Goal: Information Seeking & Learning: Find specific page/section

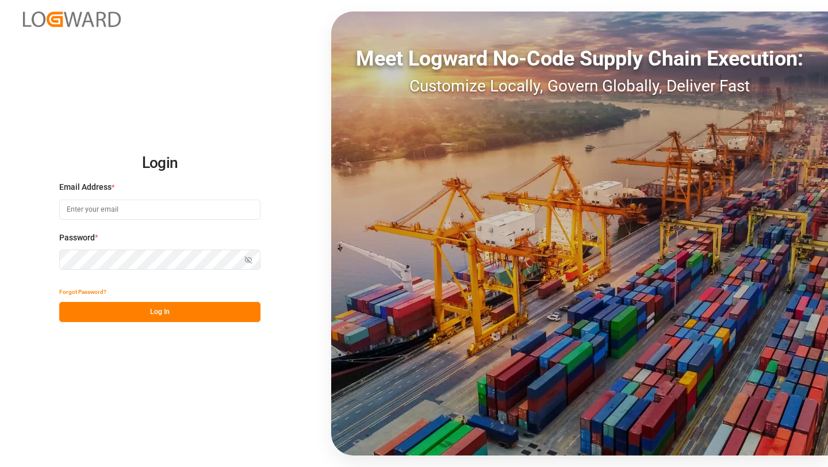
click at [174, 201] on input at bounding box center [159, 210] width 201 height 20
click at [0, 466] on com-1password-button at bounding box center [0, 467] width 0 height 0
type input "saurabh.rawat@logward.com"
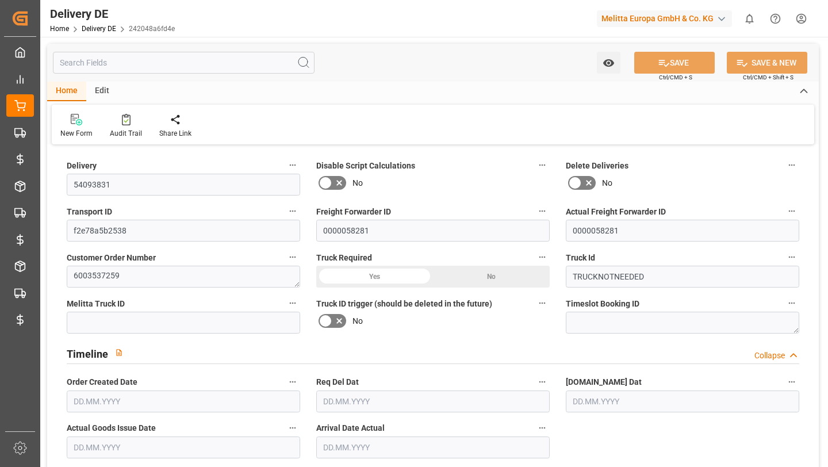
type input "[DATE]"
type input "19.08.2025"
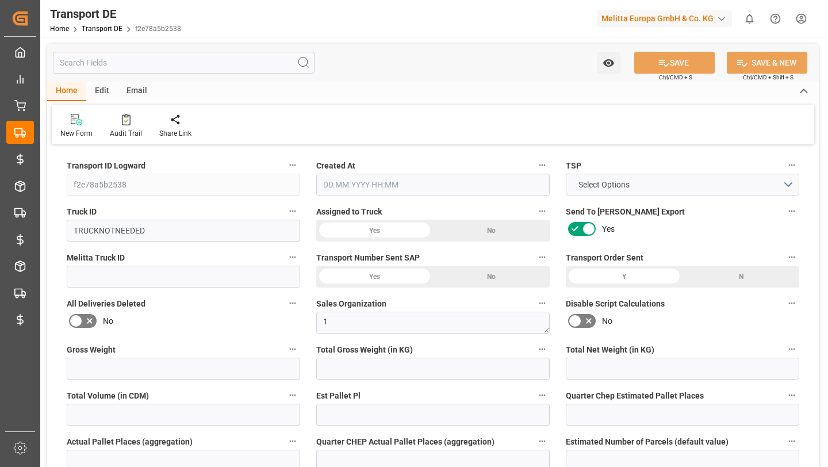
type input "0"
type input "156.281"
type input "126.678"
type input "0"
type input "1"
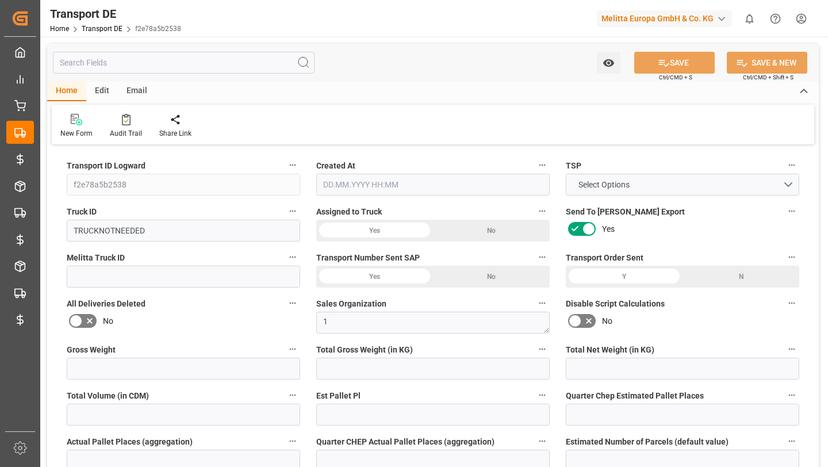
type input "0"
type input "1"
type input "0"
type input "1"
type input "0"
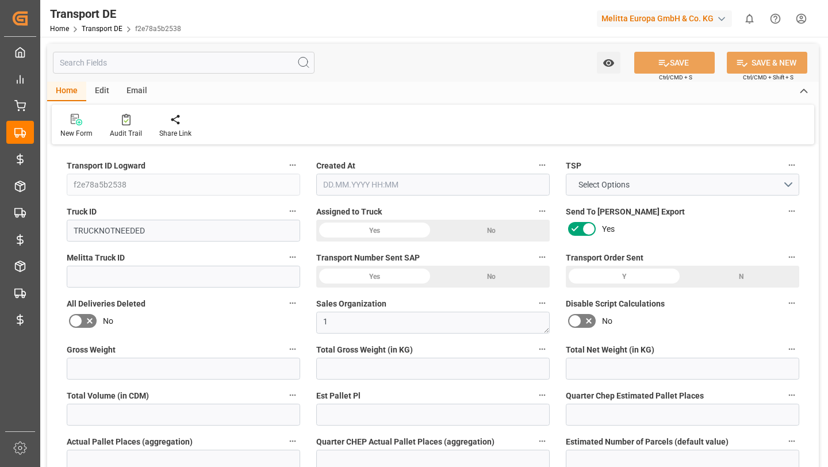
type input "0"
type input "46"
type input "0"
type input "70.05"
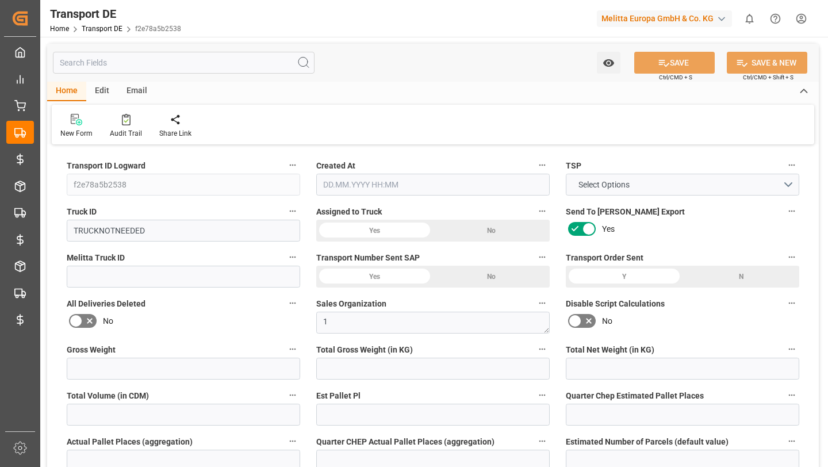
type input "70.05"
type input "69.3915"
type input "97"
type input "0"
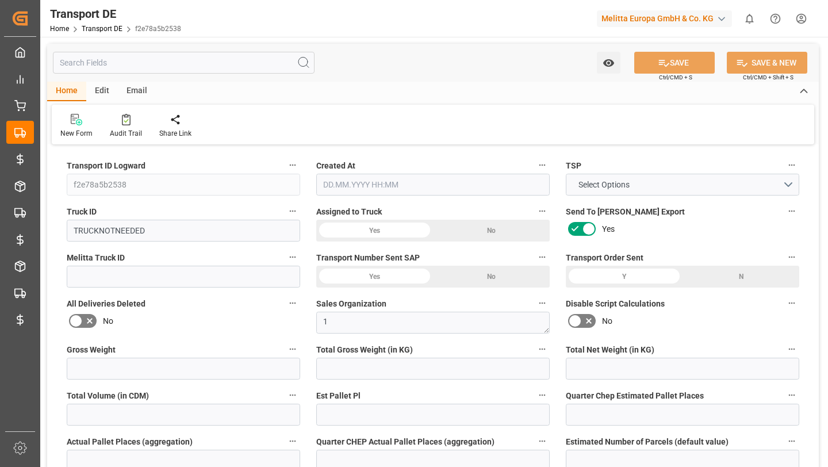
type input "0"
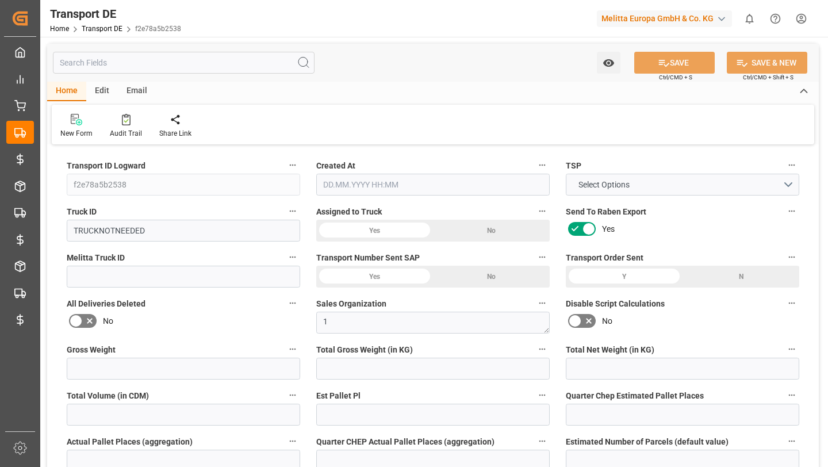
type input "0"
type input "-0.6585"
type input "0"
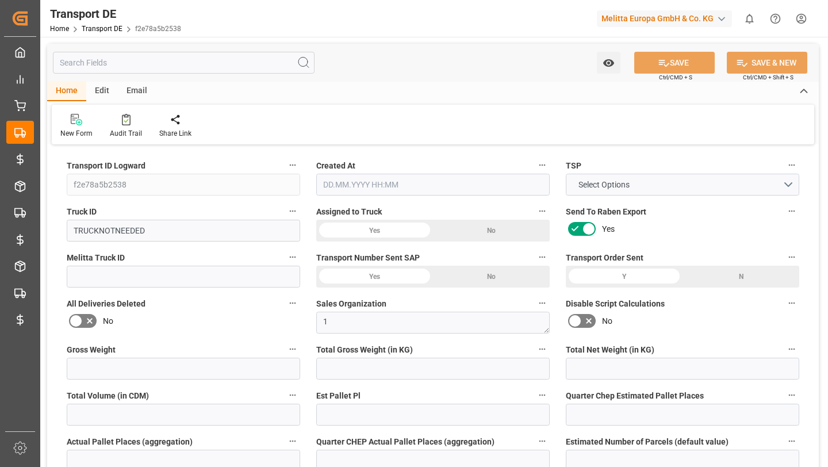
type input "0"
type input "156.281"
type input "2800"
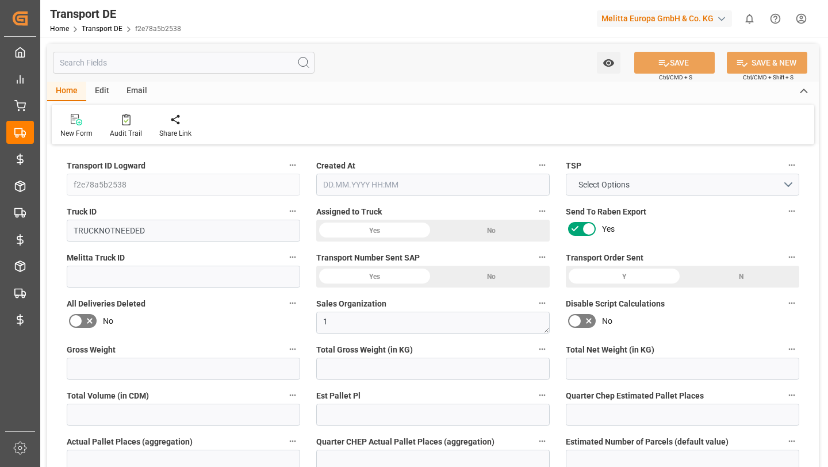
type input "21"
type input "80"
type input "0"
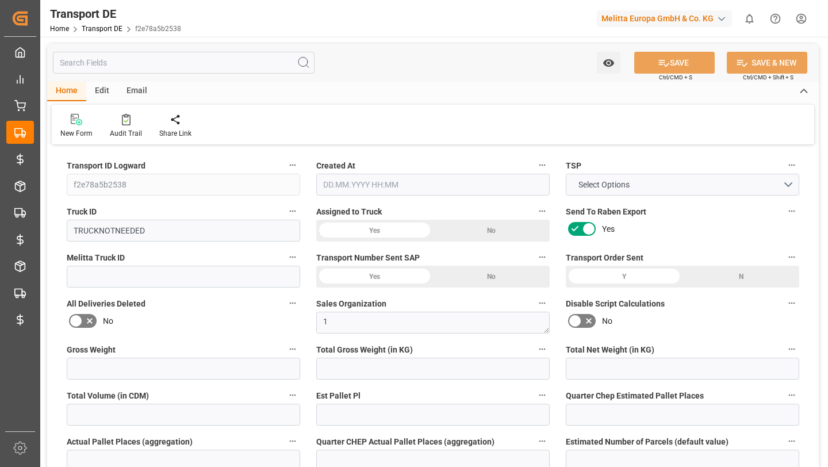
type input "0"
type input "1"
type input "0"
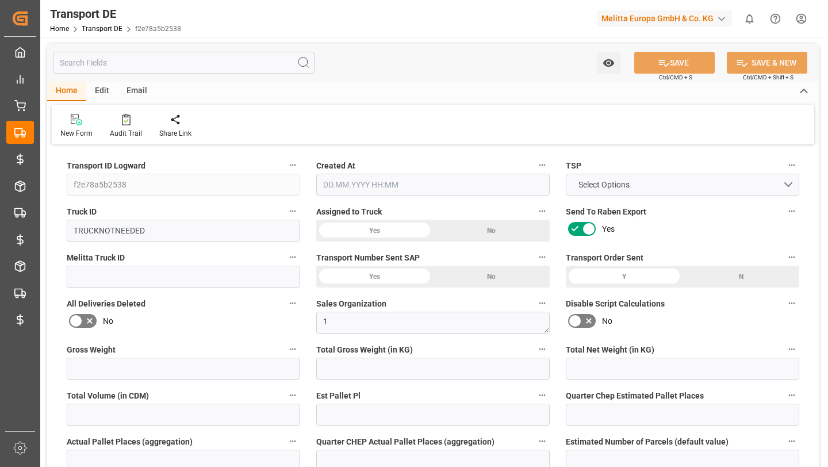
type input "0"
type input "46"
type input "69.3915"
type input "19.08.2025 08:41"
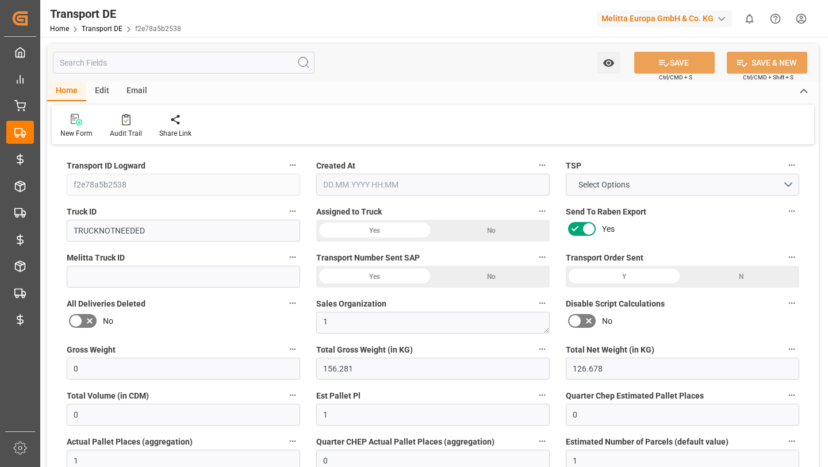
type input "09.07.2025"
type input "[DATE]"
type input "09.07.2025"
click at [115, 124] on div at bounding box center [126, 119] width 32 height 12
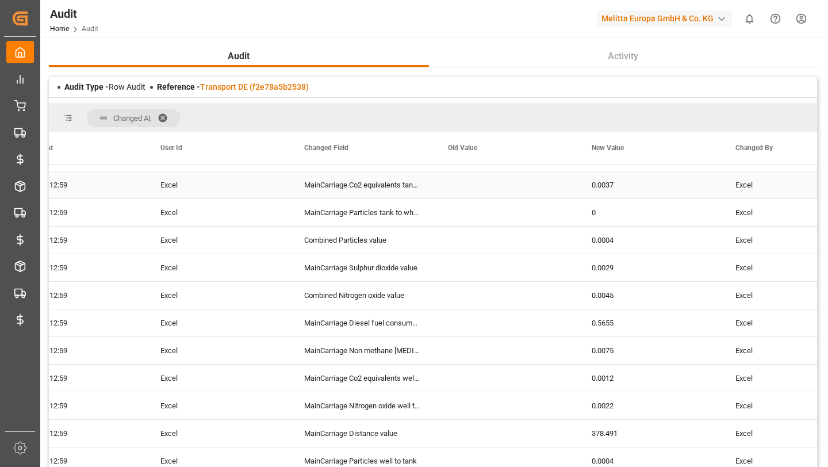
scroll to position [546, 0]
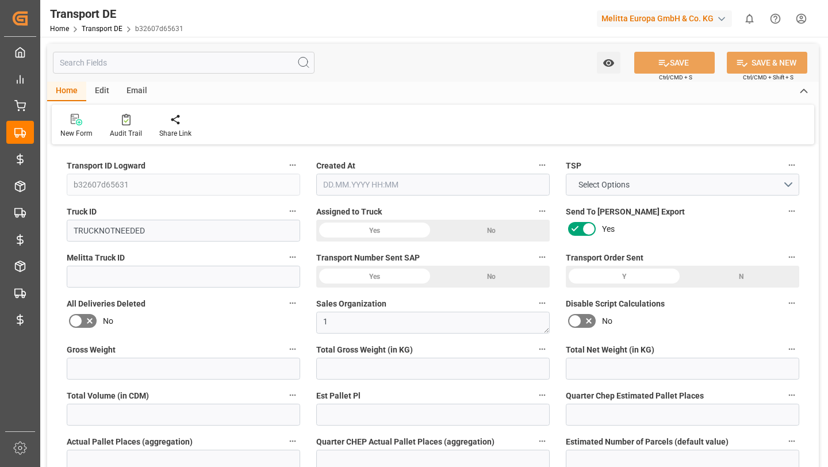
type input "0"
type input "584.384"
type input "479.482"
type input "0"
type input "1"
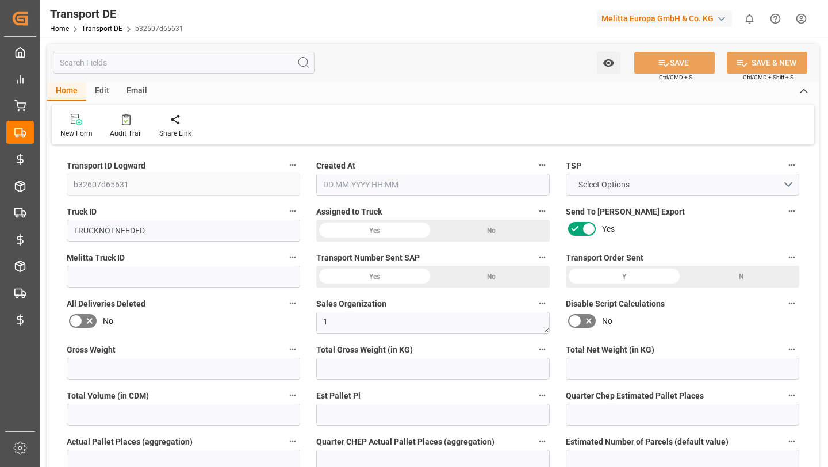
type input "0"
type input "4"
type input "0"
type input "1"
type input "0"
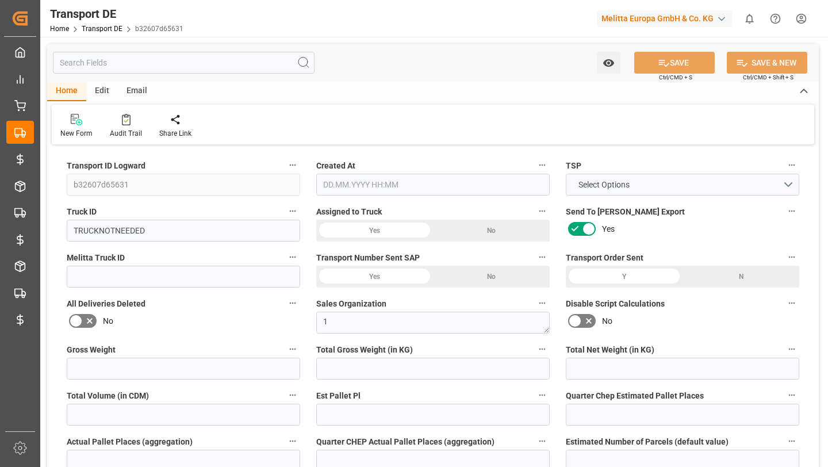
type input "0"
type input "110"
type input "0"
type input "163.41"
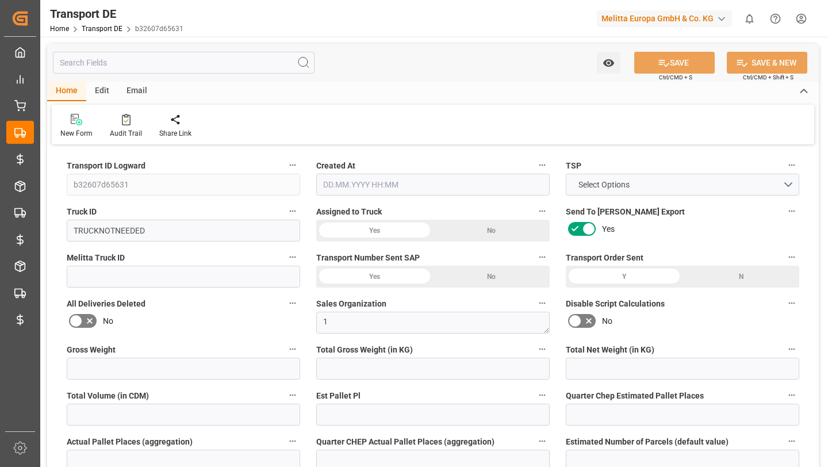
type input "163.41"
type input "161.8739"
type input "99"
type input "0"
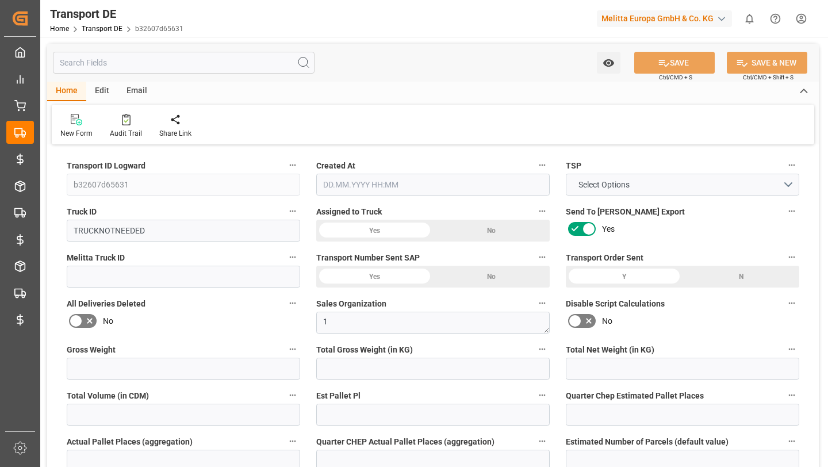
type input "0"
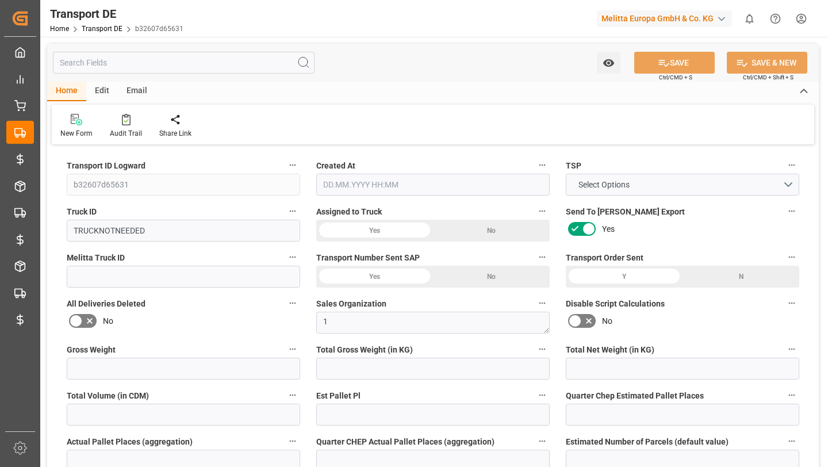
type input "0"
type input "-1.5361"
type input "0"
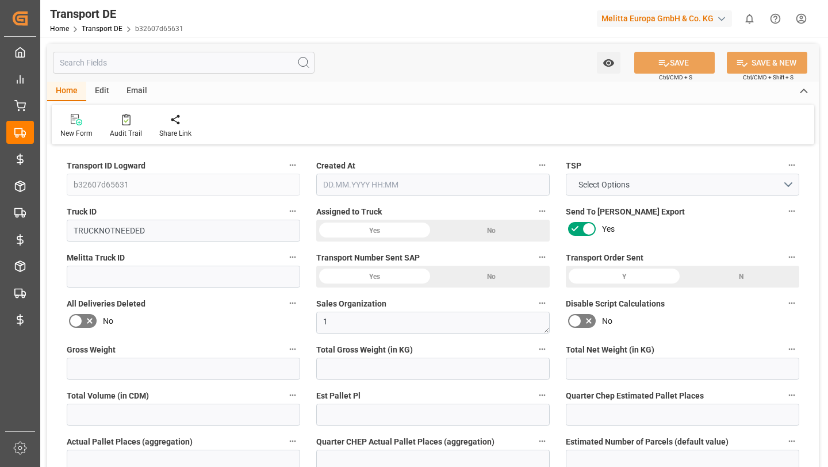
type input "0"
type input "584.384"
type input "2800"
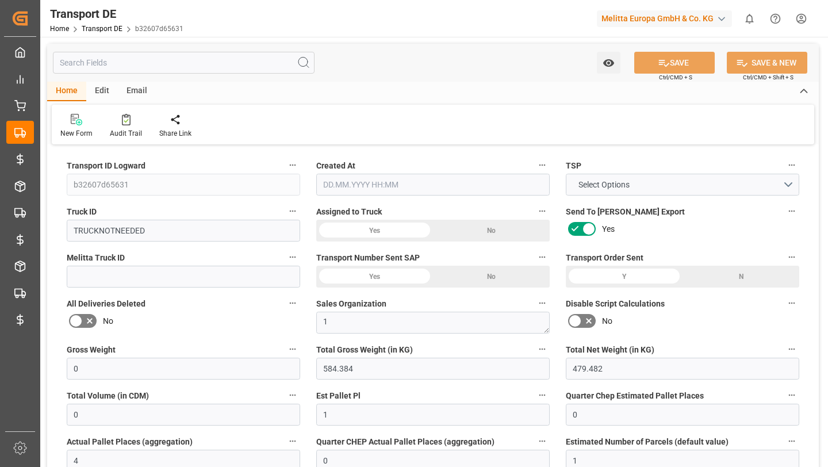
type input "21"
type input "80"
type input "0"
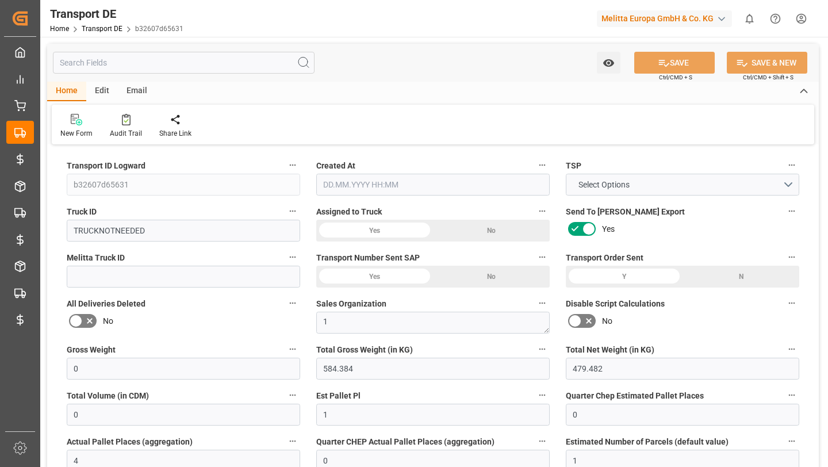
type input "0"
type input "1"
type input "0"
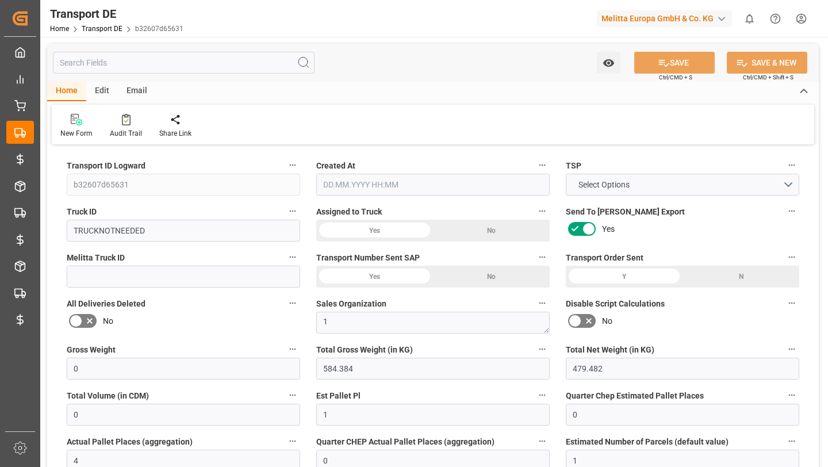
type input "0"
type input "110"
type input "161.8739"
type input "19.08.2025 08:09"
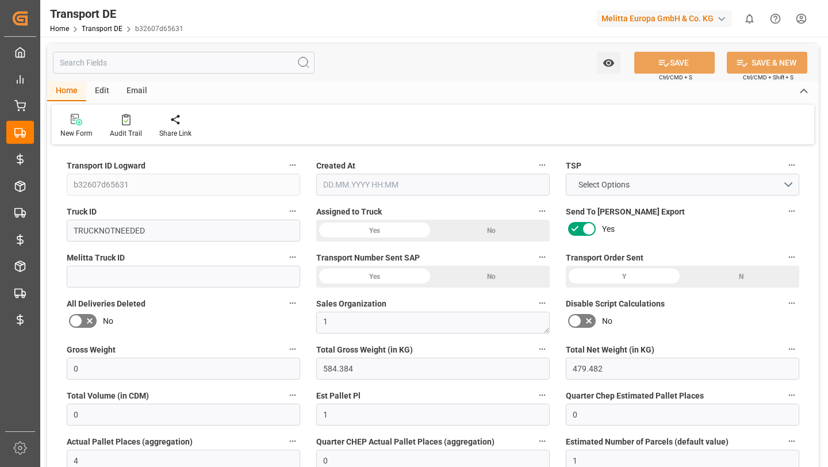
type input "05.08.2025"
type input "19.08.2025"
type input "05.08.2025"
click at [132, 121] on div at bounding box center [126, 119] width 32 height 12
type input "0"
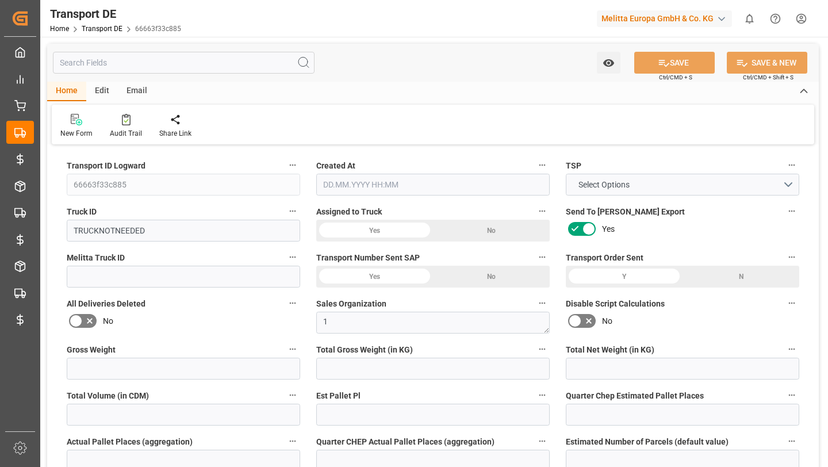
type input "1021.972"
type input "703.041"
type input "0"
type input "1"
type input "0"
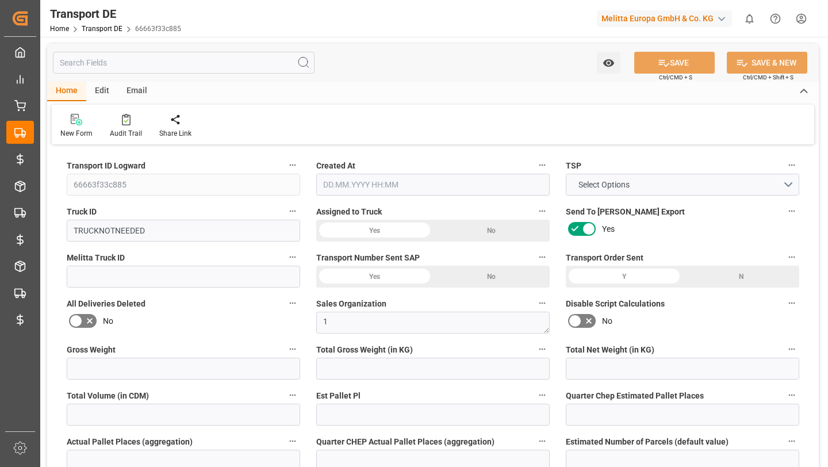
type input "14"
type input "0"
type input "1"
type input "0"
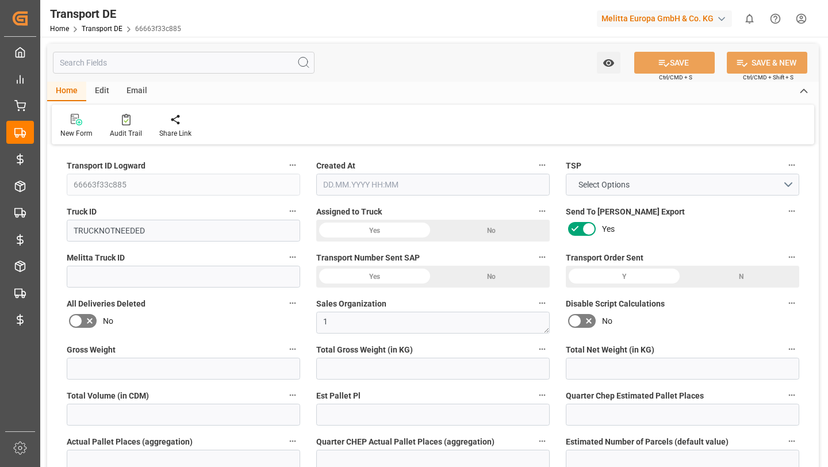
type input "2"
type input "1745"
type input "0"
type input "311"
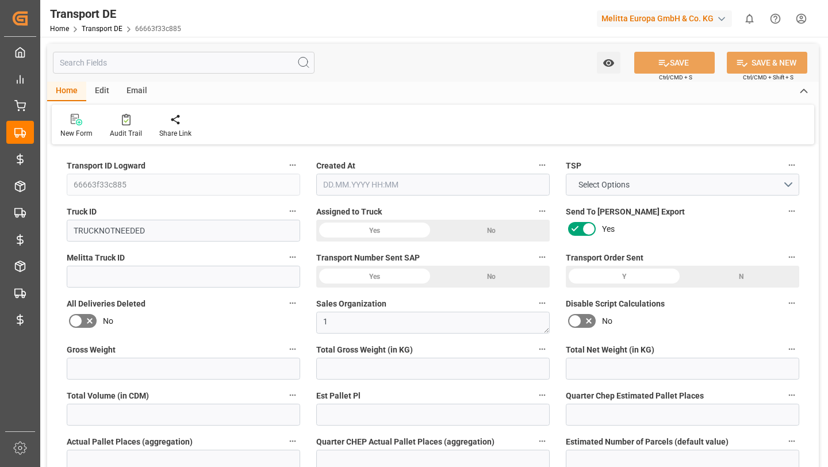
type input "308.0766"
type input "46"
type input "0"
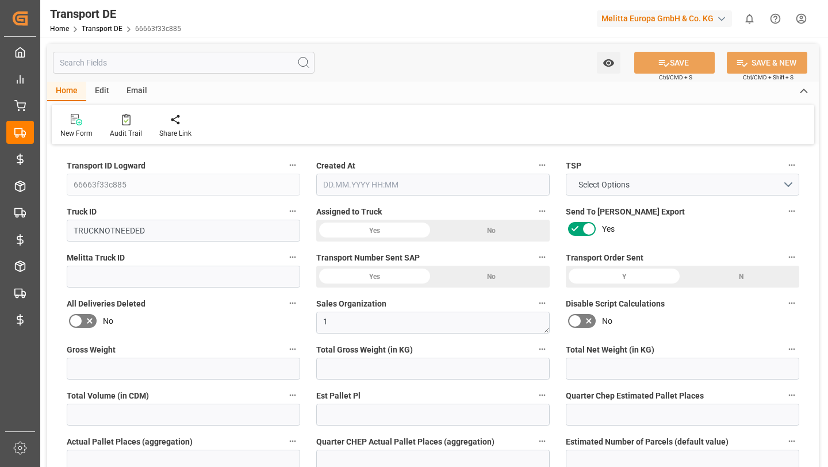
type input "0"
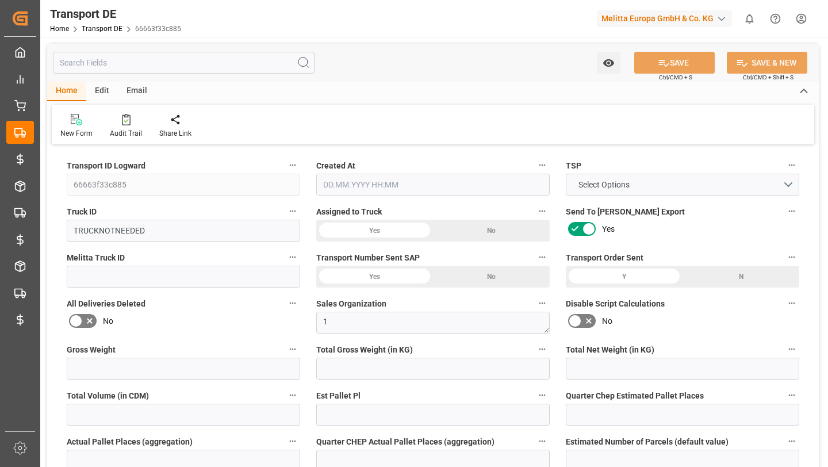
type input "0"
type input "-2.9234"
type input "0"
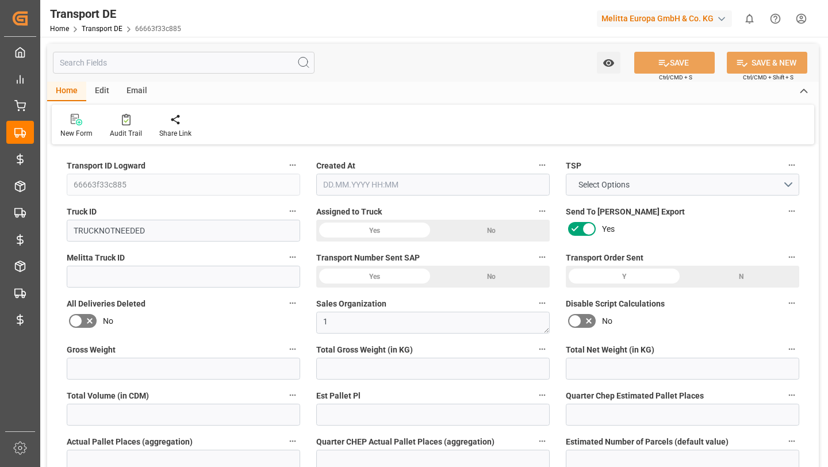
type input "0"
type input "1021.972"
type input "2800"
type input "21"
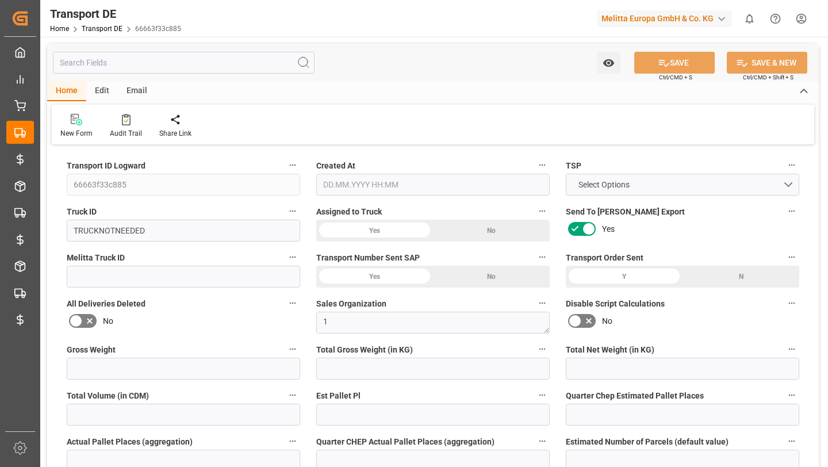
type input "80"
type input "0"
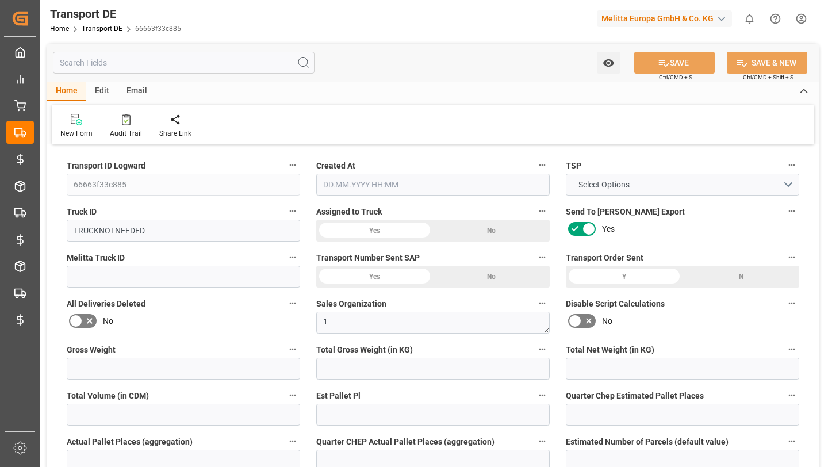
type input "0"
type input "1"
type input "0"
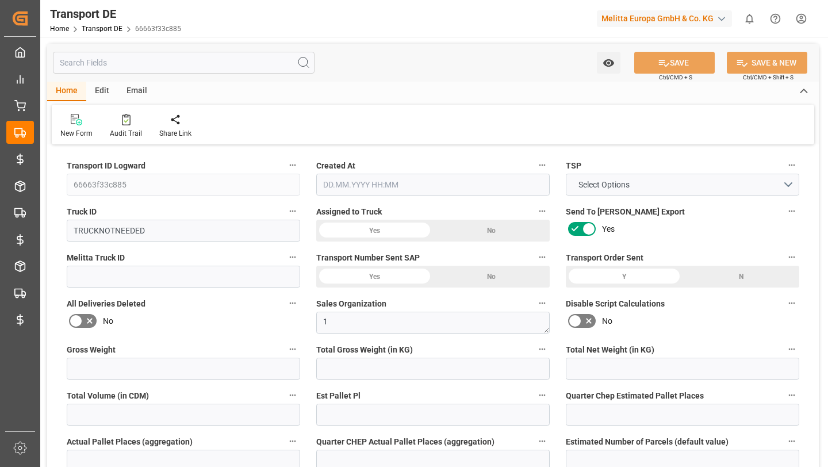
type input "1967"
type input "308.0766"
type input "19.08.2025 07:05"
type input "07.08.2025"
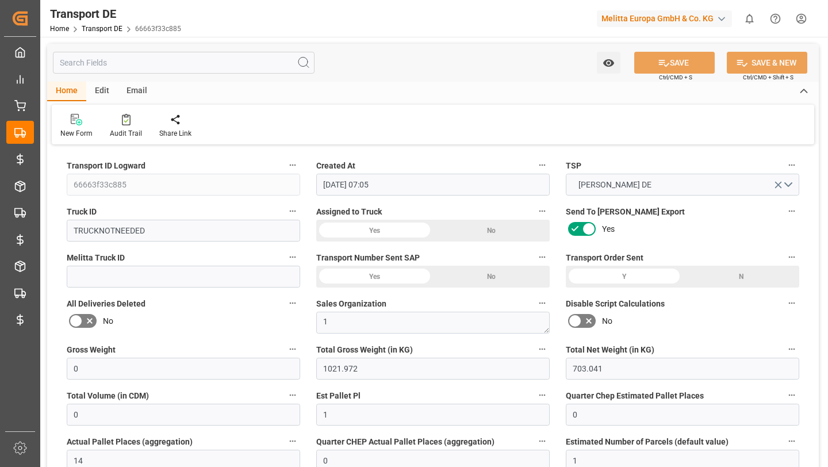
type input "19.08.2025"
type input "07.08.2025"
click at [129, 127] on div "Audit Trail" at bounding box center [125, 125] width 49 height 25
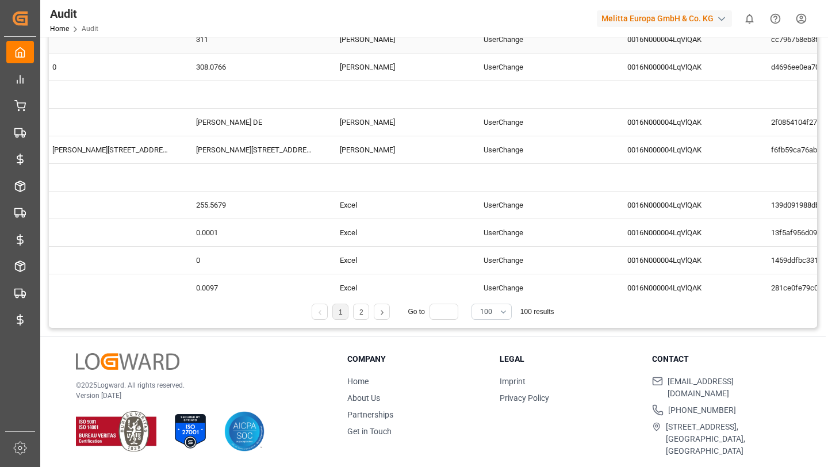
scroll to position [0, 459]
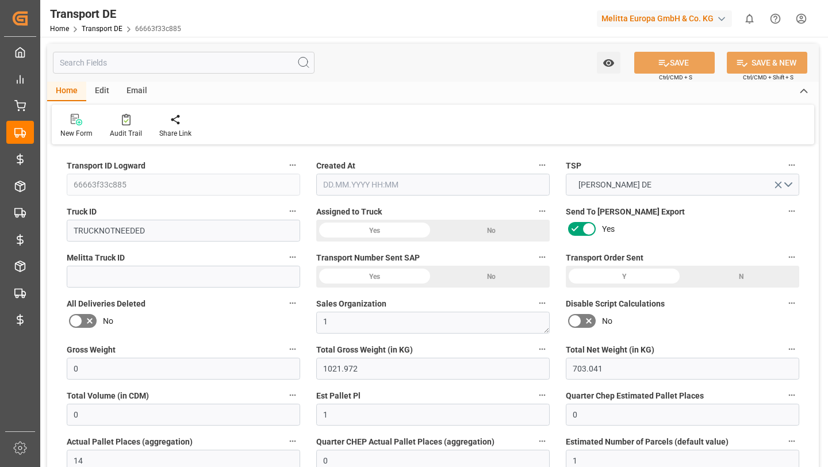
type input "19.08.2025 07:05"
type input "07.08.2025"
type input "19.08.2025"
type input "07.08.2025"
click at [202, 64] on input "text" at bounding box center [184, 63] width 262 height 22
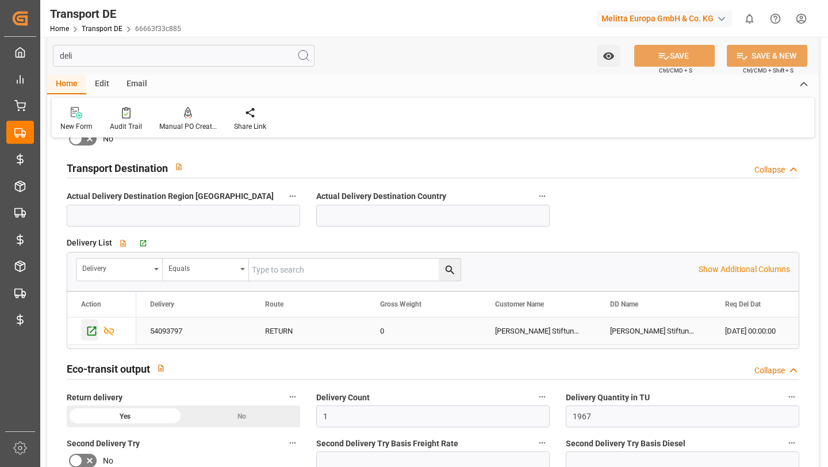
type input "deli"
click at [87, 332] on icon "Press SPACE to select this row." at bounding box center [91, 330] width 9 height 9
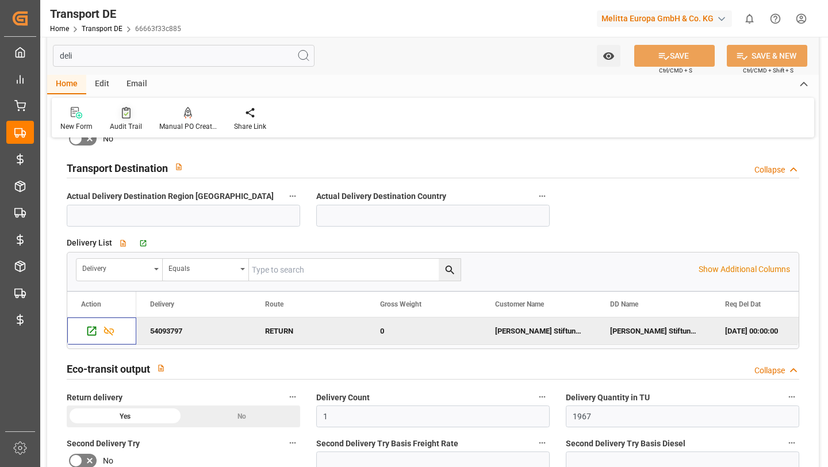
click at [127, 116] on icon at bounding box center [126, 113] width 9 height 12
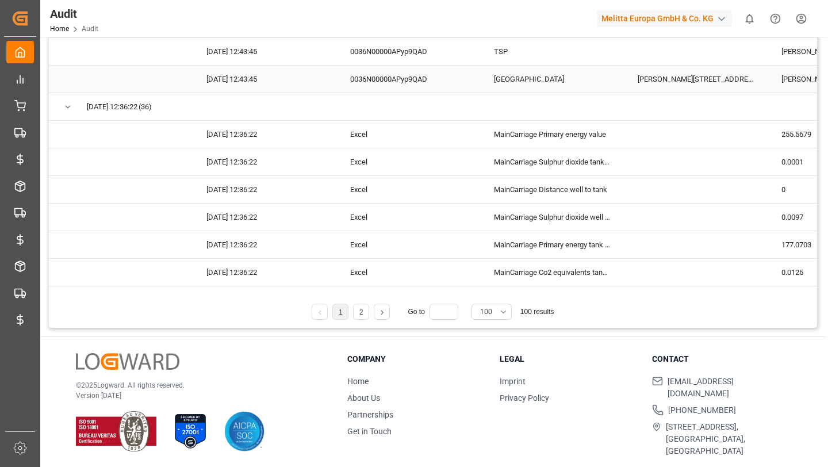
scroll to position [246, 0]
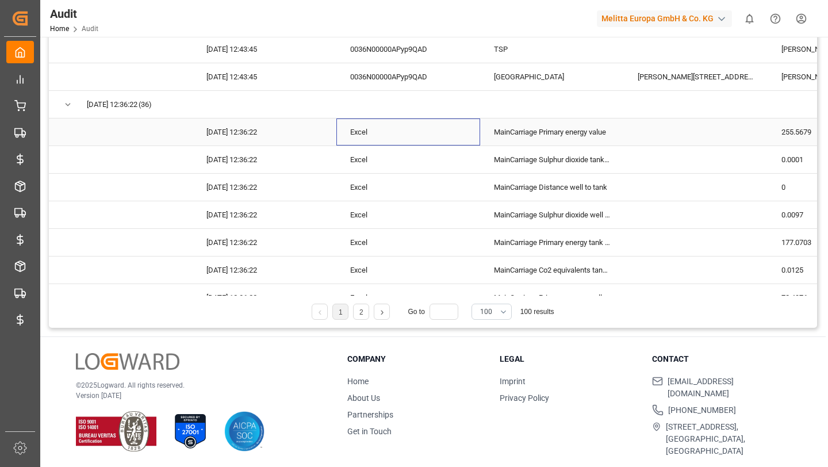
click at [420, 135] on div "Excel" at bounding box center [408, 131] width 144 height 27
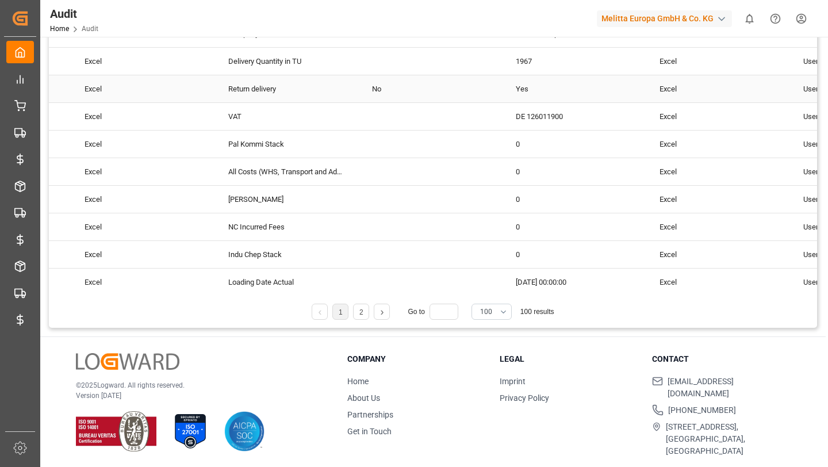
scroll to position [0, 229]
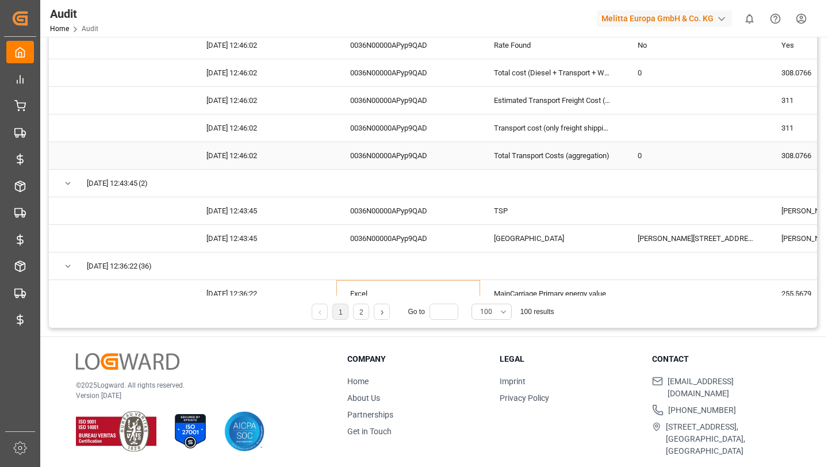
click at [531, 151] on div "Total Transport Costs (aggregation)" at bounding box center [552, 155] width 144 height 27
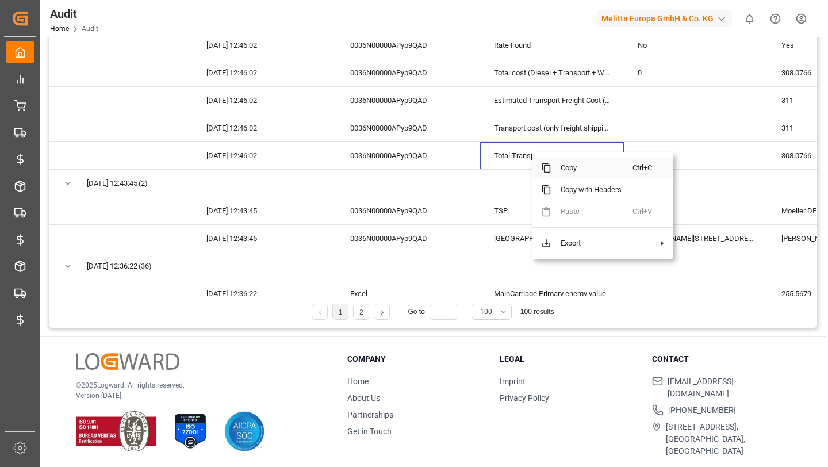
click at [561, 169] on span "Copy" at bounding box center [591, 168] width 81 height 22
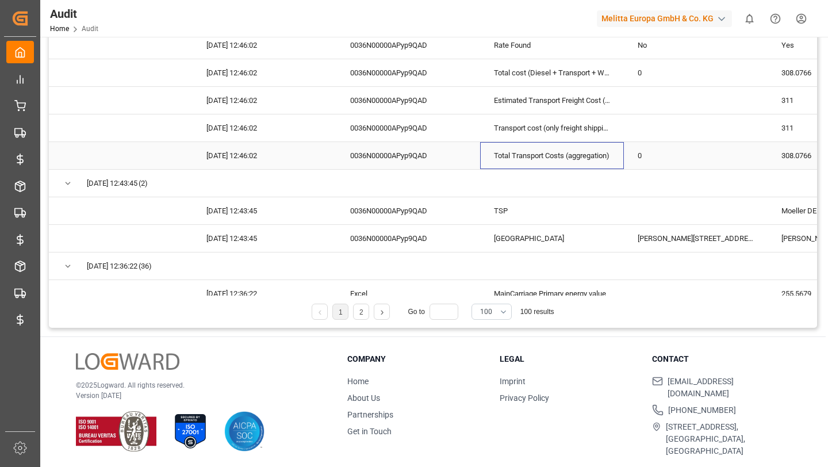
click at [540, 159] on div "Total Transport Costs (aggregation)" at bounding box center [552, 155] width 144 height 27
click at [443, 163] on div "0036N00000APyp9QAD" at bounding box center [408, 155] width 144 height 27
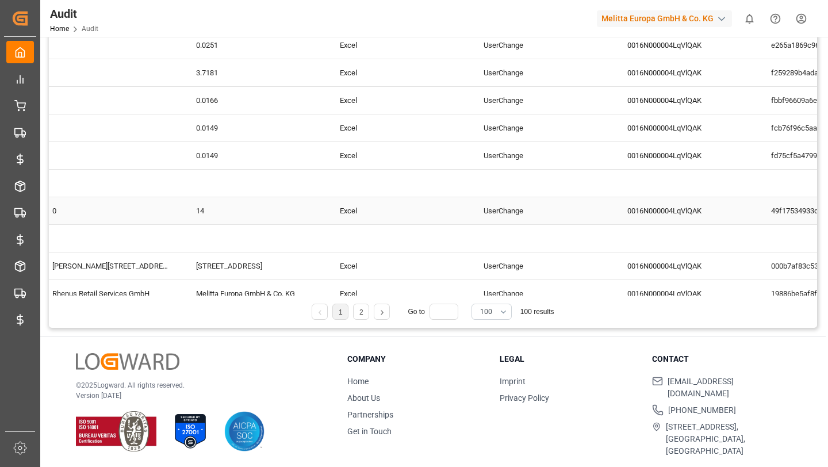
scroll to position [0, 491]
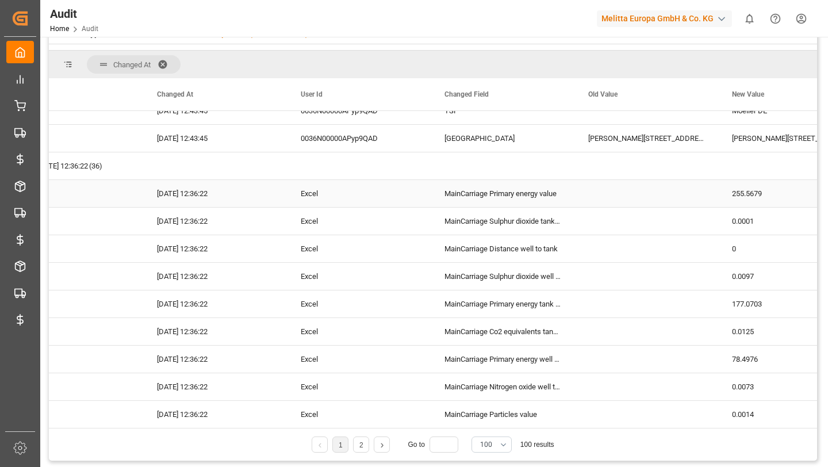
click at [508, 201] on div "MainCarriage Primary energy value" at bounding box center [503, 193] width 144 height 27
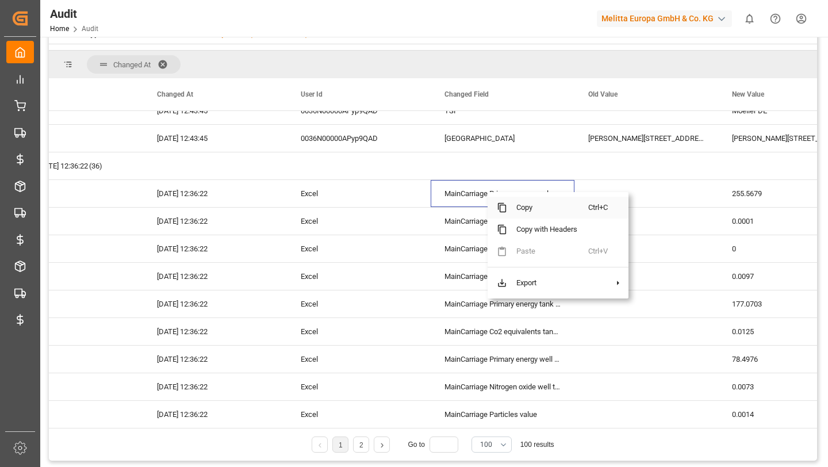
click at [523, 211] on span "Copy" at bounding box center [547, 208] width 81 height 22
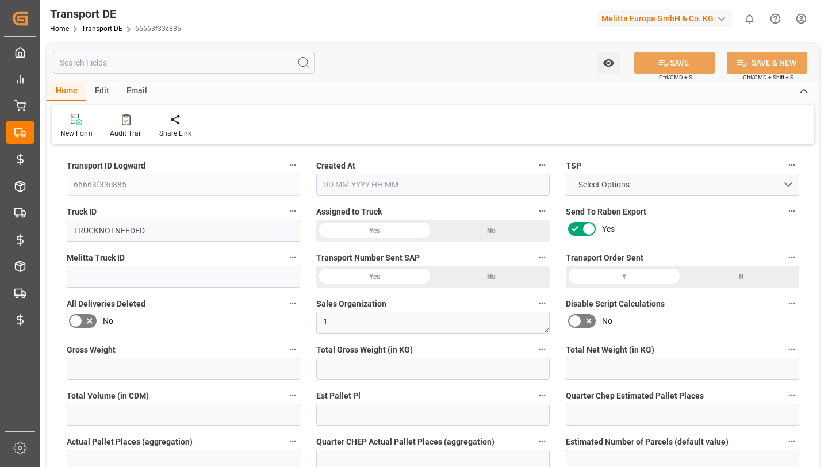
type input "0"
type input "1021.972"
type input "703.041"
type input "0"
type input "1"
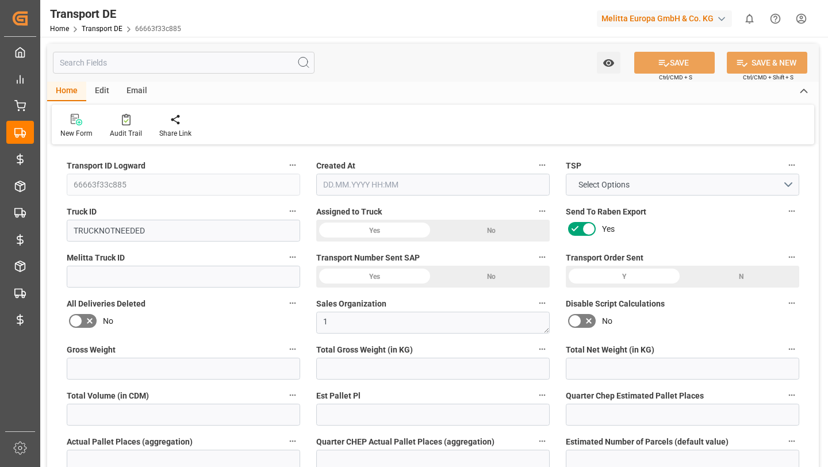
type input "0"
type input "14"
type input "0"
type input "1"
type input "0"
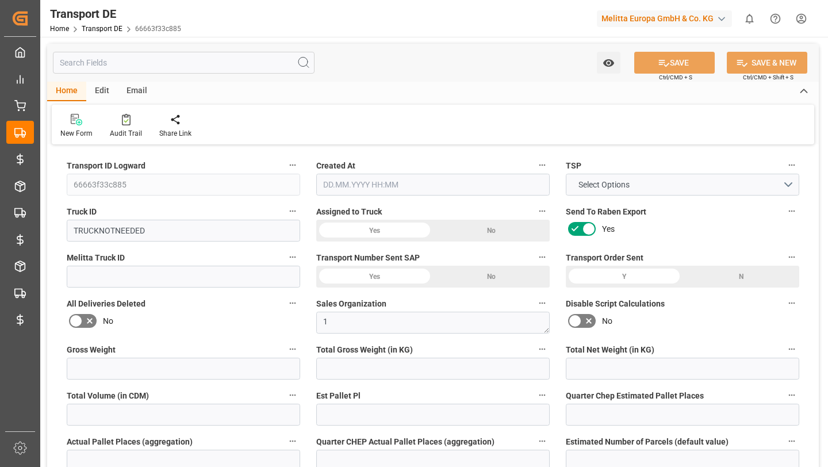
type input "0"
type input "2"
type input "1745"
type input "0"
type input "311"
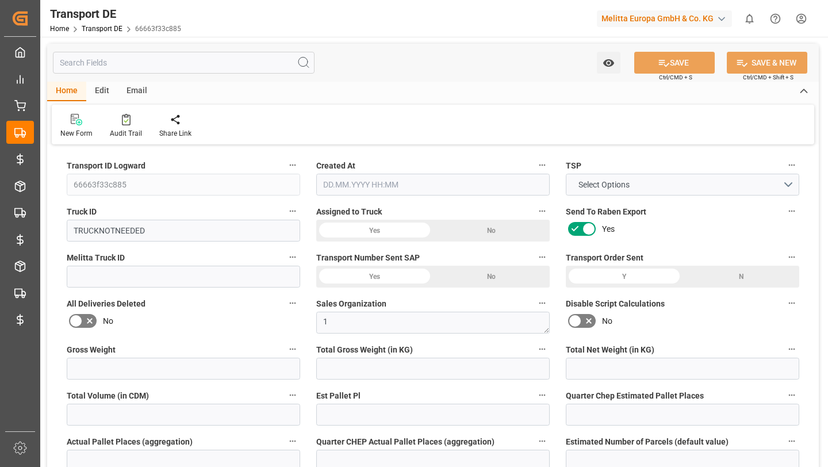
type input "311"
type input "308.0766"
type input "46"
type input "0"
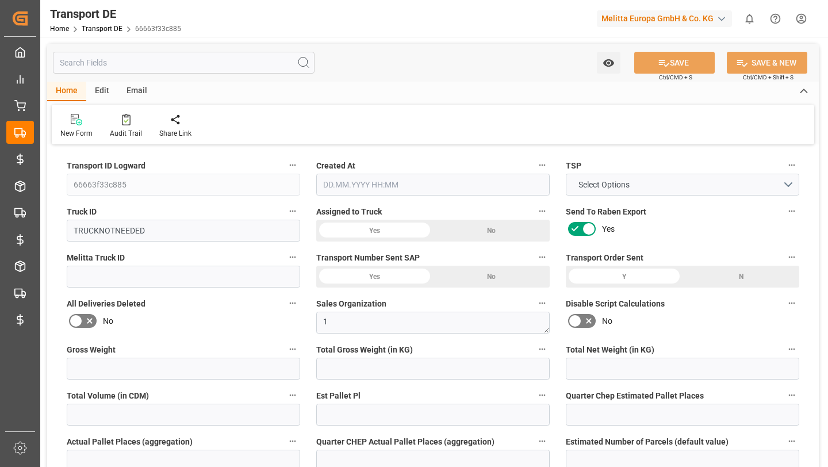
type input "0"
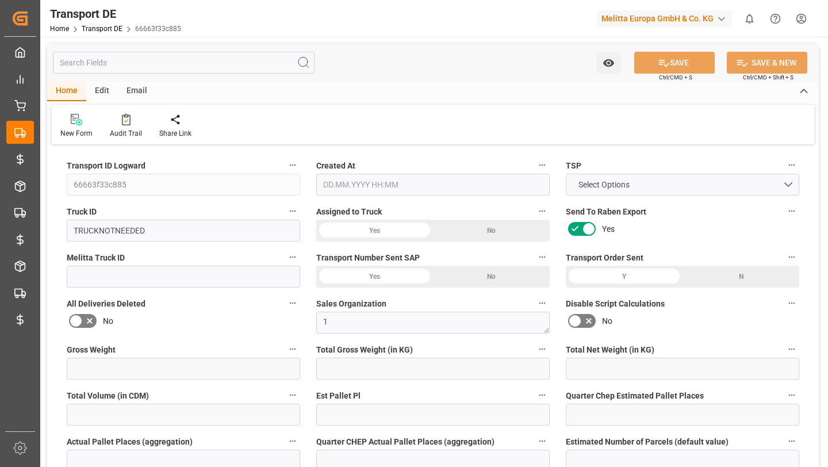
type input "0"
type input "-2.9234"
type input "0"
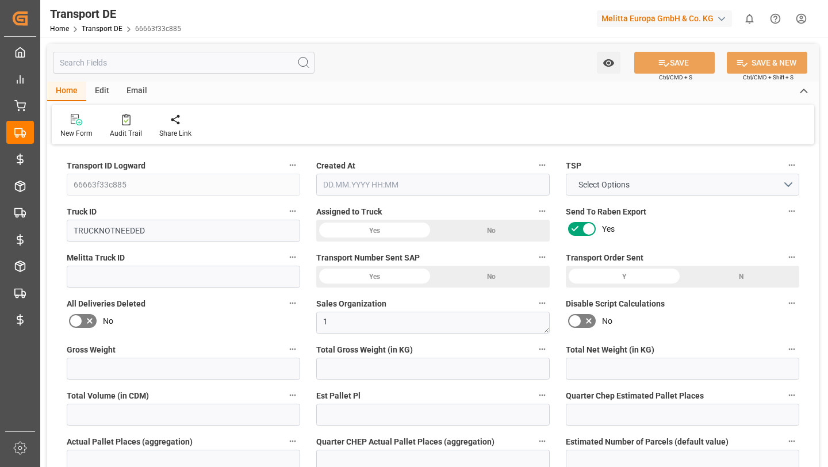
type input "0"
type input "1021.972"
type input "2800"
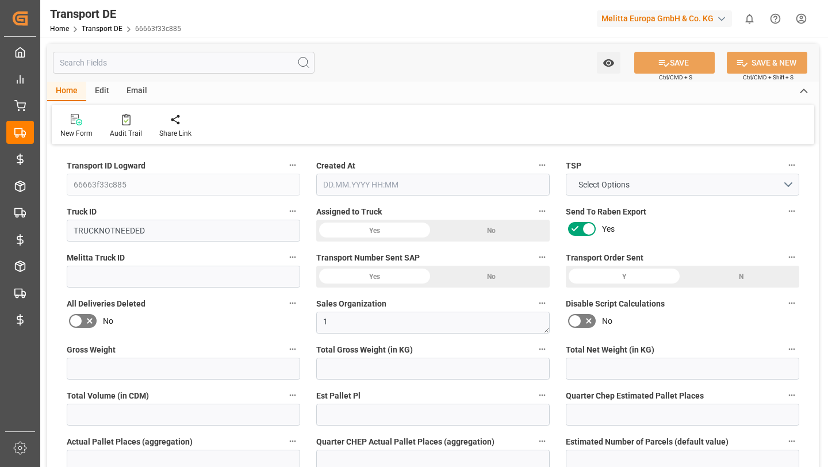
type input "21"
type input "80"
type input "0"
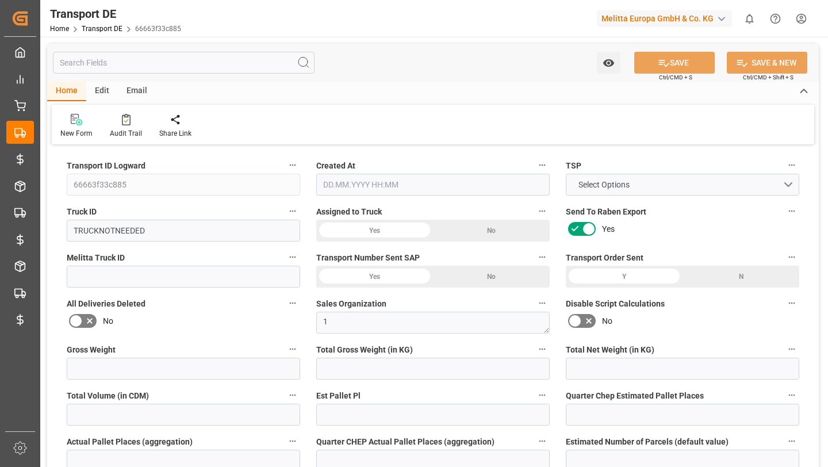
type input "0"
type input "1"
type input "0"
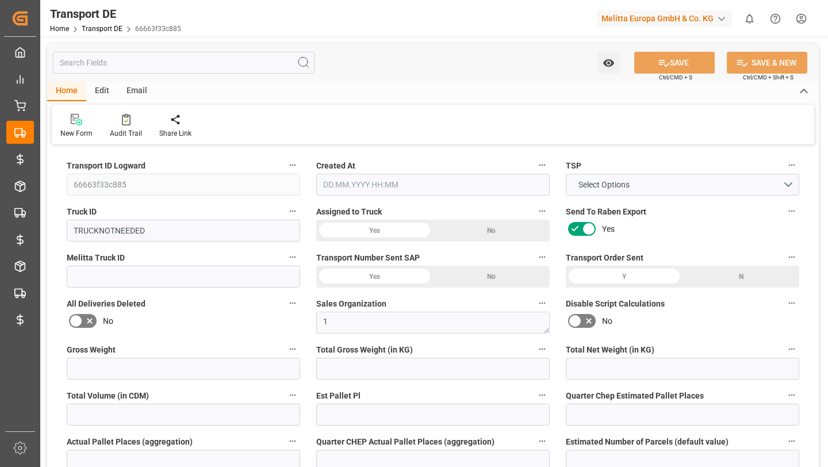
type input "0"
type input "1967"
type input "308.0766"
type input "19.08.2025 07:05"
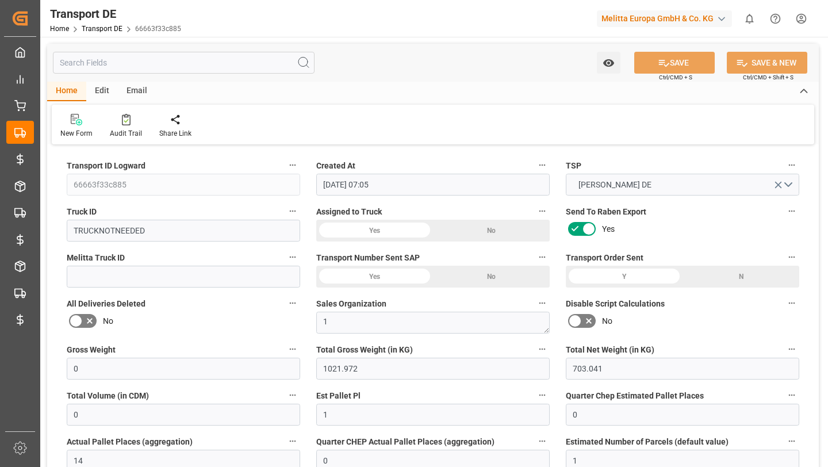
type input "07.08.2025"
type input "19.08.2025"
type input "07.08.2025"
click at [110, 83] on div "Edit" at bounding box center [102, 92] width 32 height 20
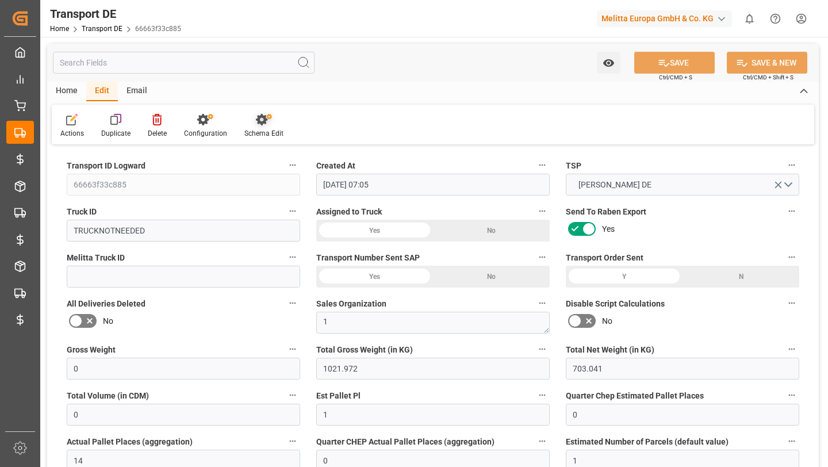
click at [264, 115] on icon at bounding box center [264, 120] width 16 height 12
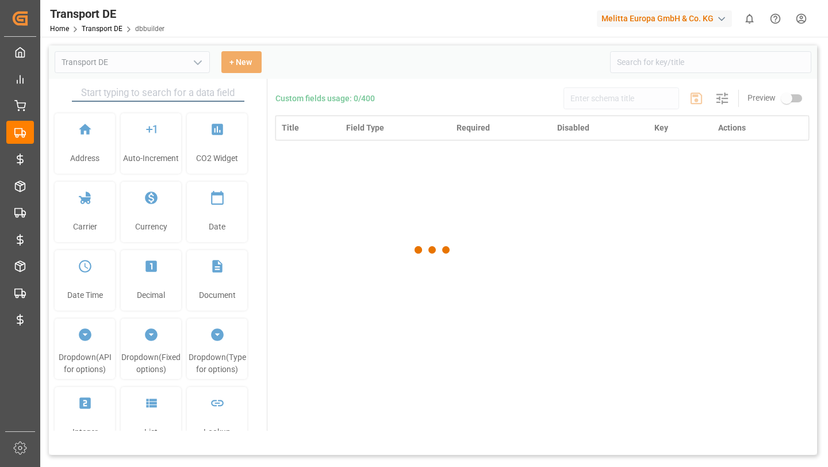
type input "Transport DE"
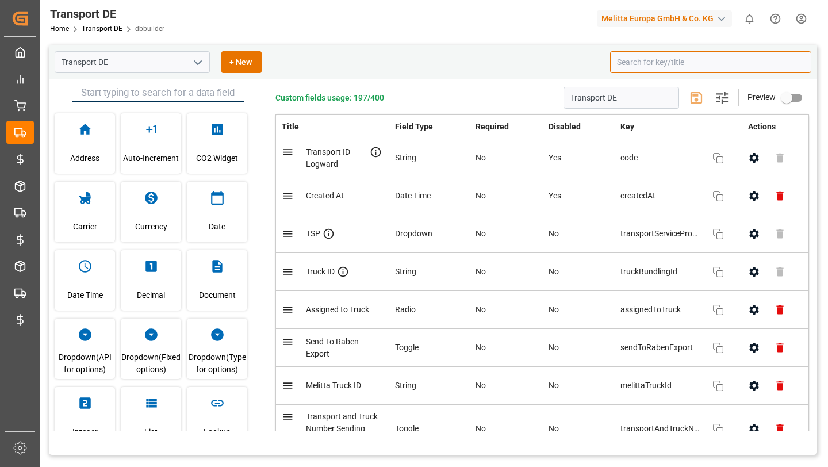
click at [697, 70] on input at bounding box center [710, 62] width 201 height 22
paste input "MainCarriage Primary energy value"
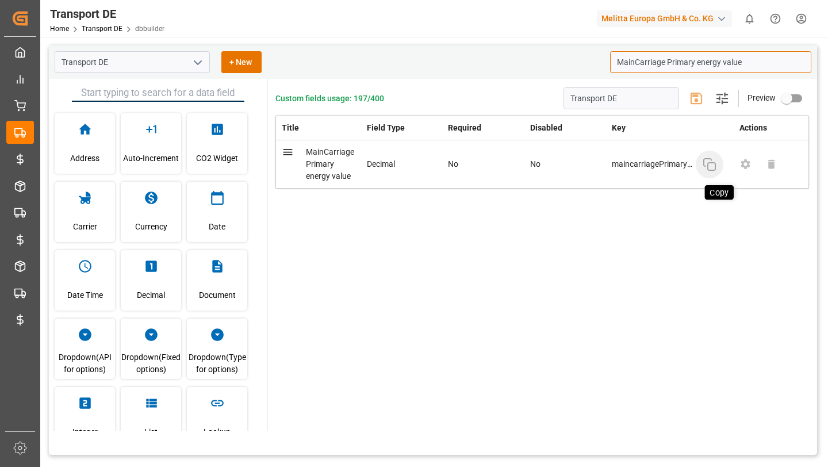
click at [708, 167] on rect "button" at bounding box center [711, 166] width 7 height 7
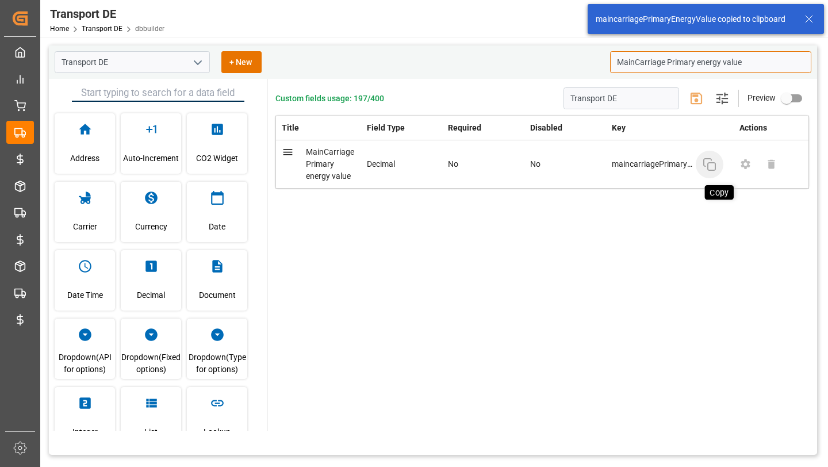
type input "MainCarriage Primary energy value"
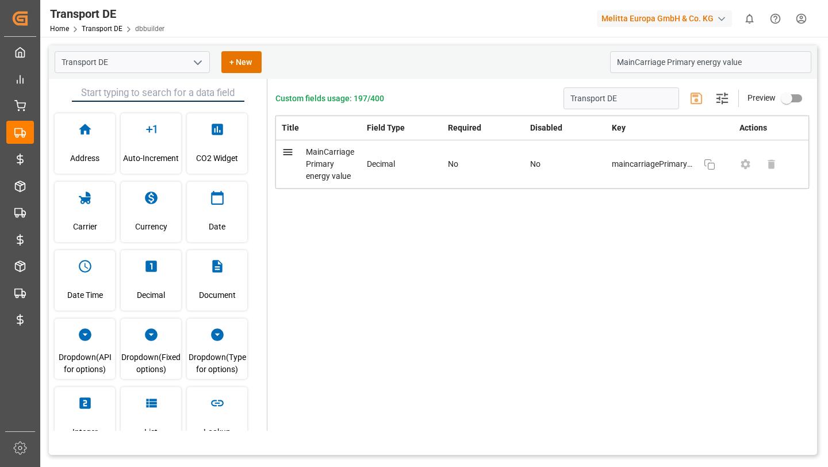
click at [476, 27] on div "Transport DE Home Transport DE dbbuilder Melitta Europa GmbH & Co. KG 0 Notific…" at bounding box center [430, 18] width 796 height 37
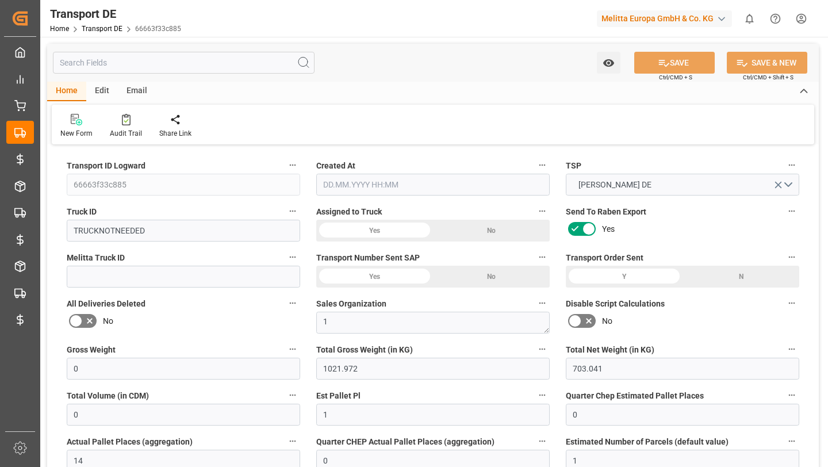
type input "0"
type input "1021.972"
type input "703.041"
type input "0"
type input "1"
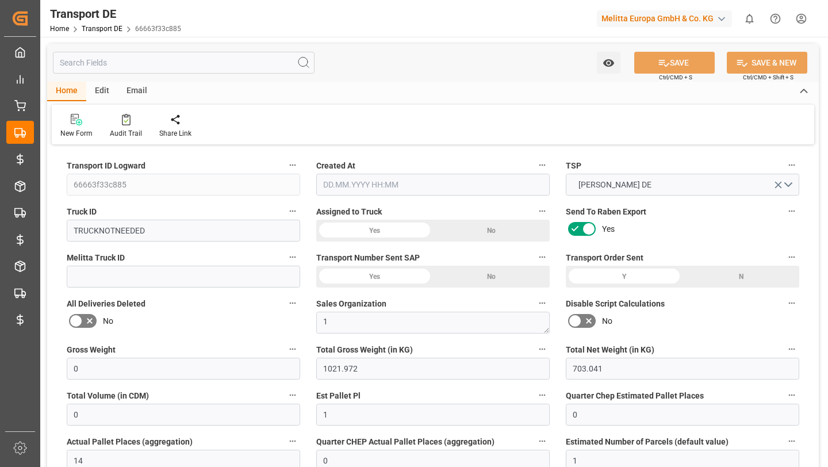
type input "0"
type input "14"
type input "0"
type input "1"
type input "0"
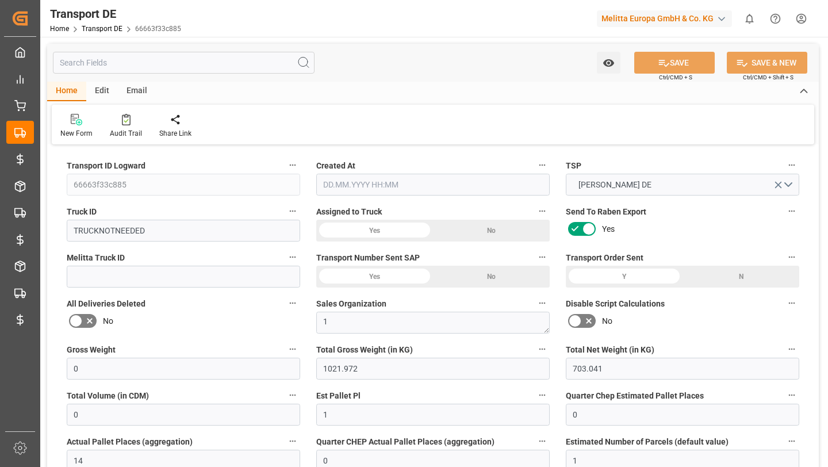
type input "0"
type input "2"
type input "1745"
type input "0"
type input "311"
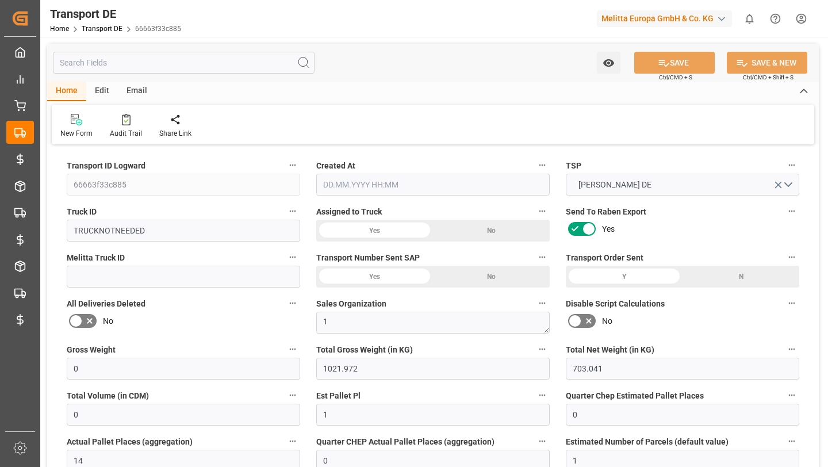
type input "311"
type input "308.0766"
type input "46"
type input "0"
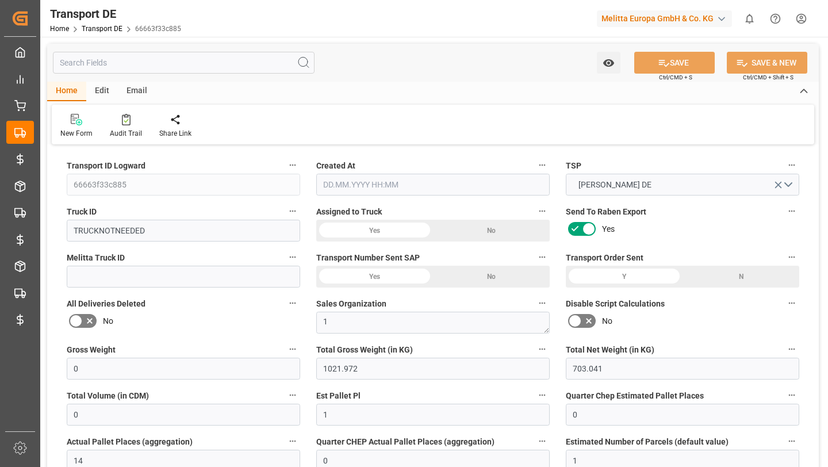
type input "0"
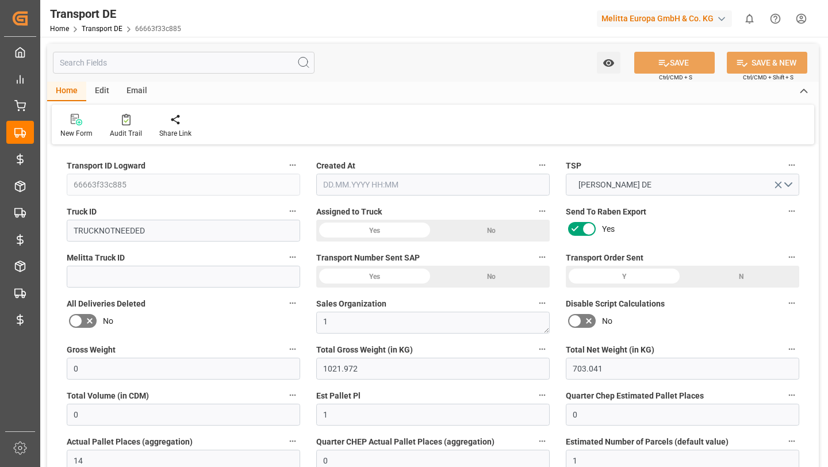
type input "0"
type input "-2.9234"
type input "0"
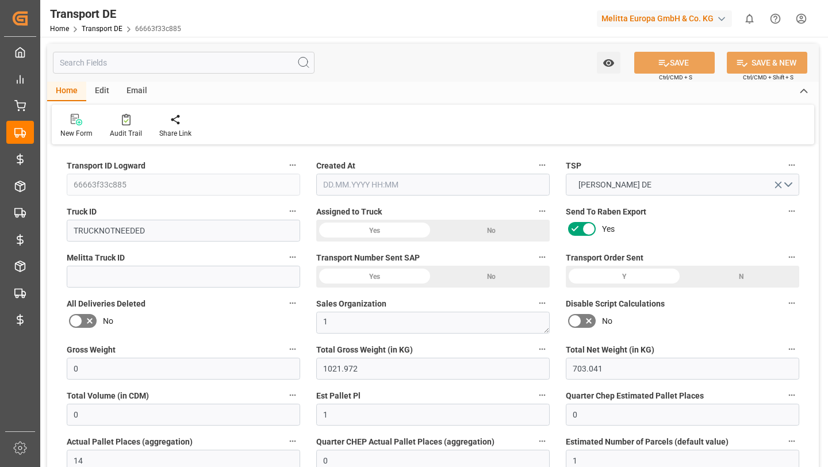
type input "0"
type input "1021.972"
type input "2800"
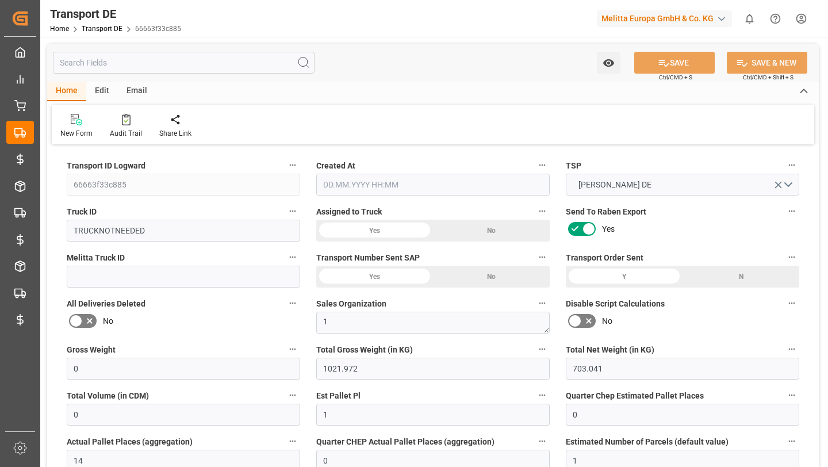
type input "21"
type input "80"
type input "0"
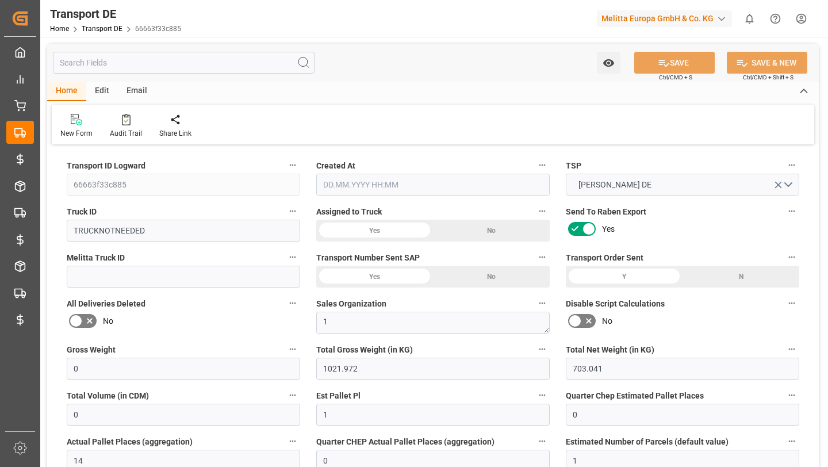
type input "0"
type input "1"
type input "0"
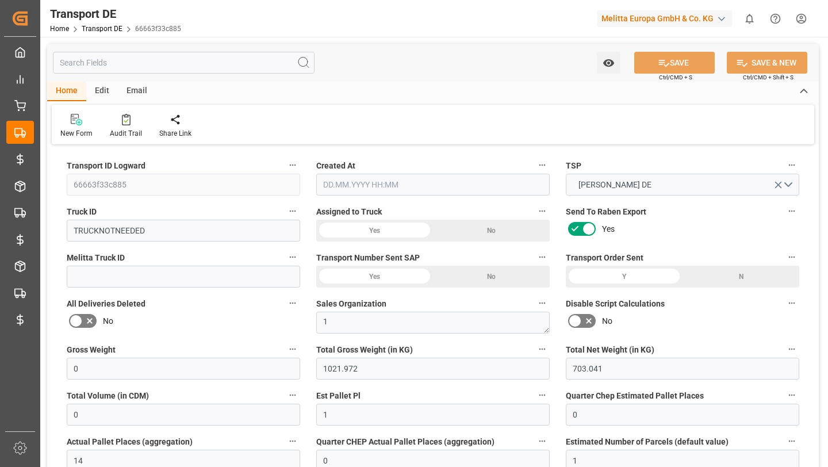
type input "0"
type input "1967"
type input "308.0766"
type input "19.08.2025 07:05"
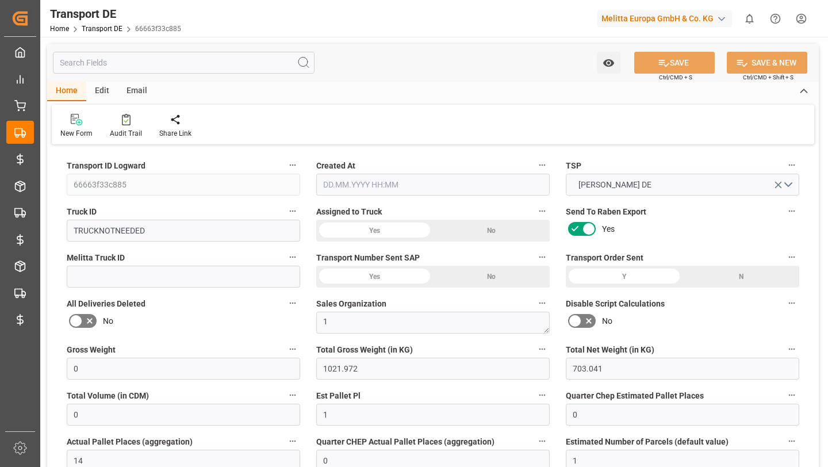
type input "07.08.2025"
type input "19.08.2025"
type input "07.08.2025"
click at [121, 125] on div "Audit Trail" at bounding box center [125, 125] width 49 height 25
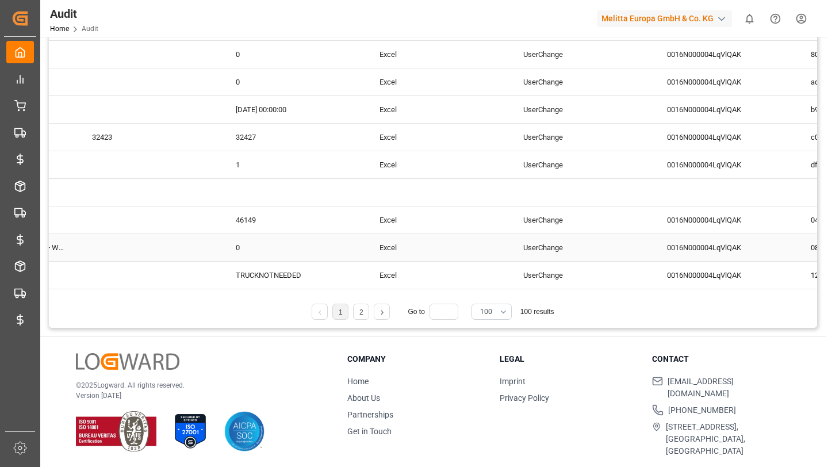
scroll to position [0, 546]
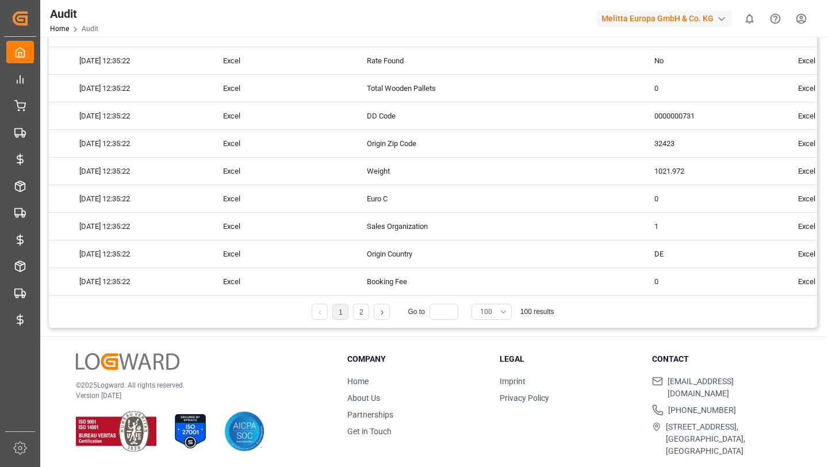
click at [481, 308] on span "100" at bounding box center [486, 311] width 12 height 10
click at [491, 394] on div "200" at bounding box center [491, 409] width 39 height 35
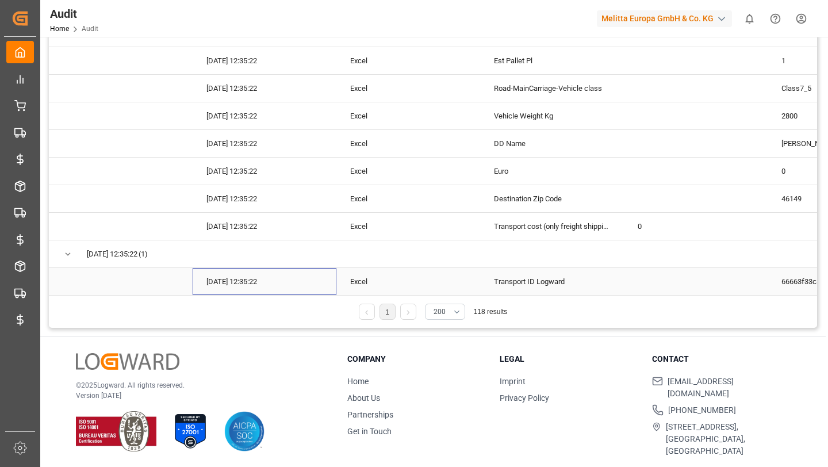
click at [266, 281] on div "19.08.2025 12:35:22" at bounding box center [265, 281] width 144 height 27
click at [283, 324] on div "1 200 118 results" at bounding box center [433, 316] width 768 height 24
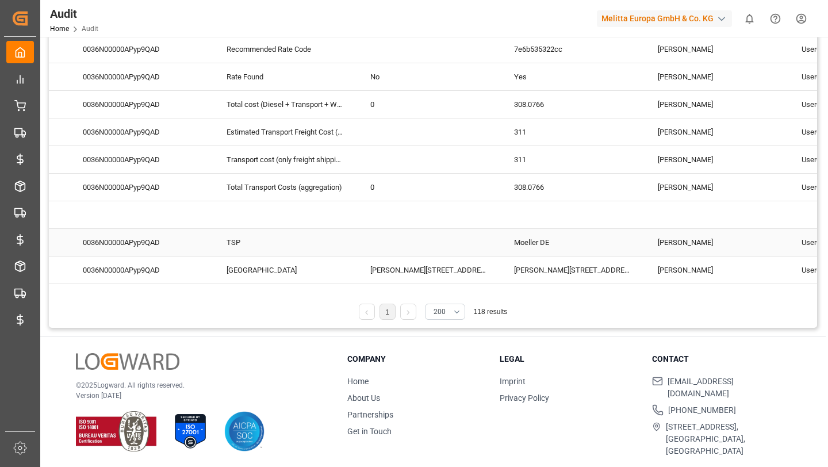
scroll to position [0, 292]
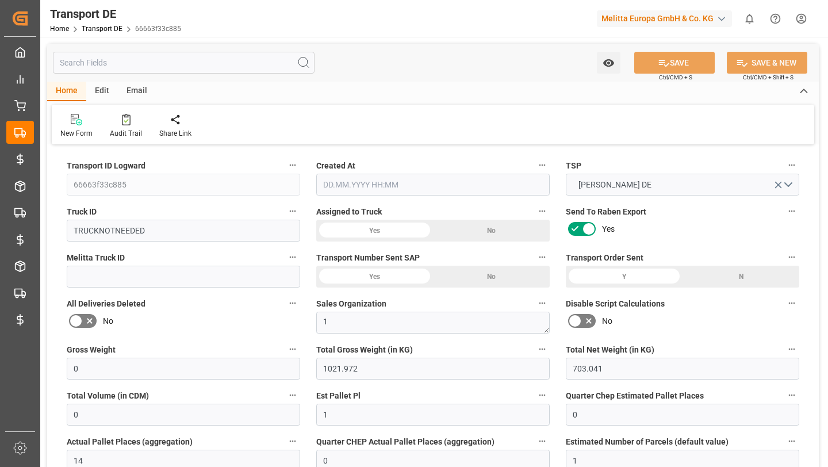
type input "19.08.2025 07:05"
type input "07.08.2025"
type input "19.08.2025"
type input "07.08.2025"
click at [117, 32] on link "Transport DE" at bounding box center [102, 29] width 41 height 8
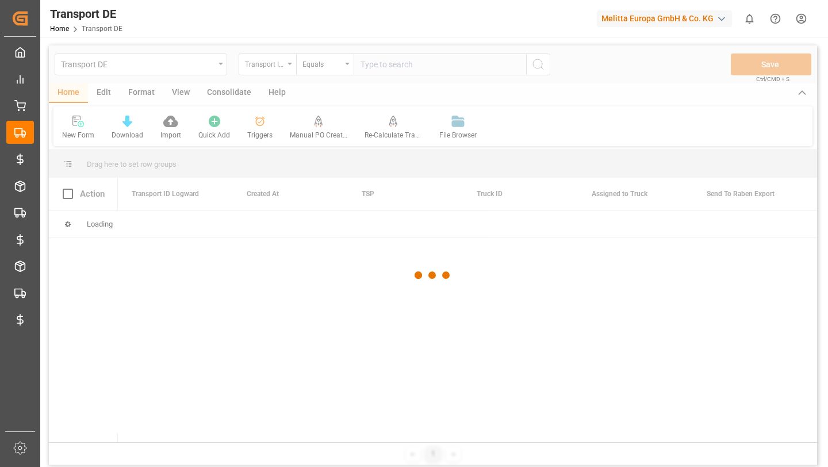
click at [258, 124] on div at bounding box center [433, 275] width 768 height 460
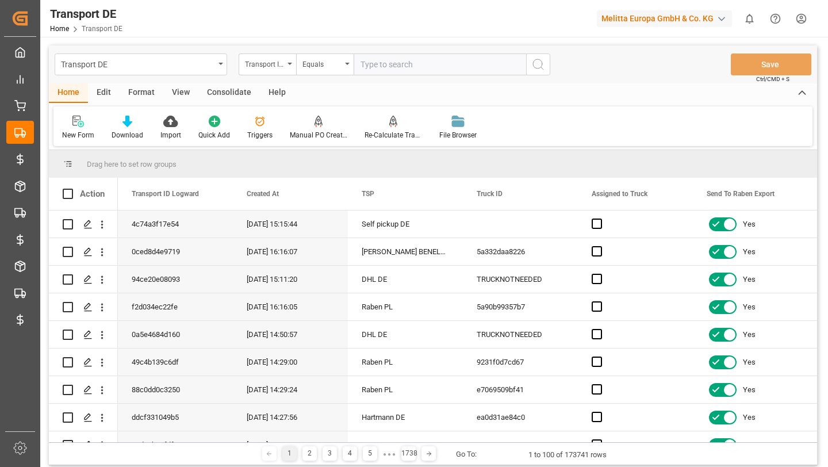
click at [258, 124] on icon at bounding box center [260, 122] width 12 height 12
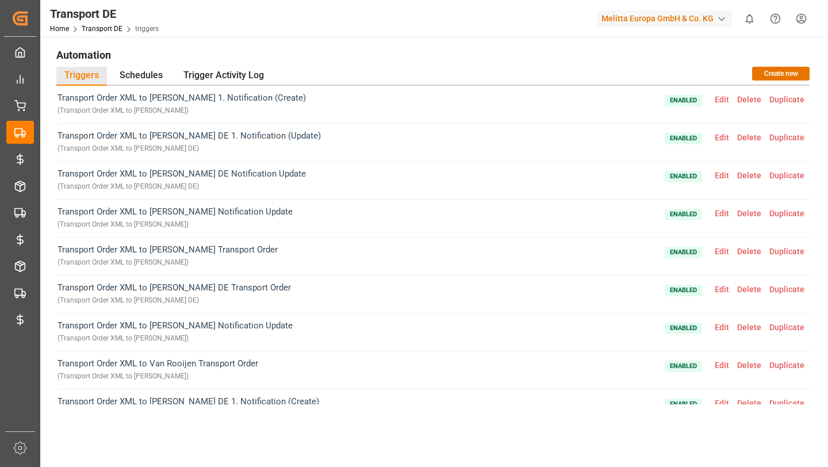
click at [152, 86] on div "Transport Order XML to Raben PL 1. Notification (Create) ( Transport Order XML …" at bounding box center [432, 105] width 753 height 38
click at [146, 78] on div "Schedules" at bounding box center [141, 76] width 59 height 19
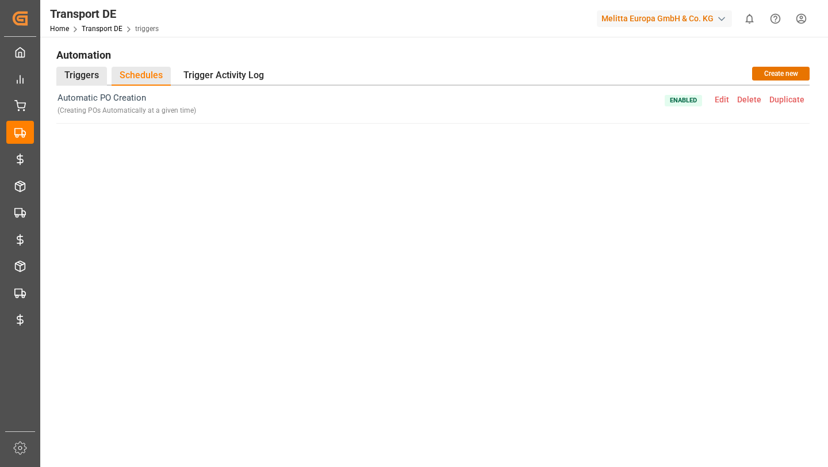
click at [84, 76] on div "Triggers" at bounding box center [81, 76] width 51 height 19
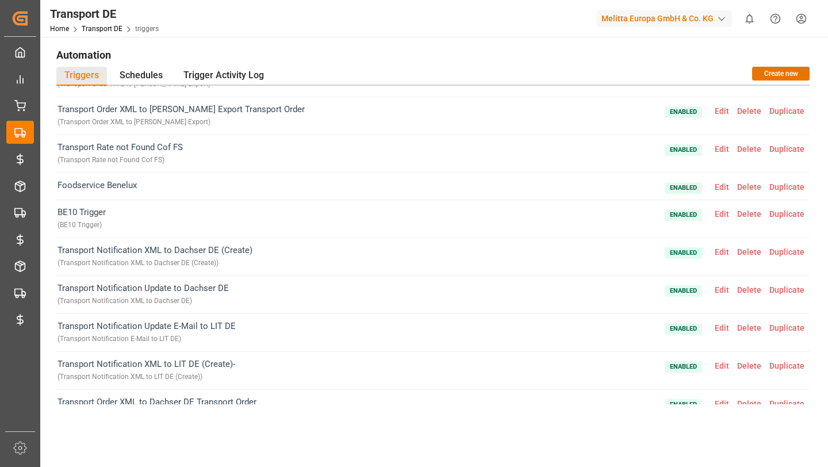
scroll to position [709, 0]
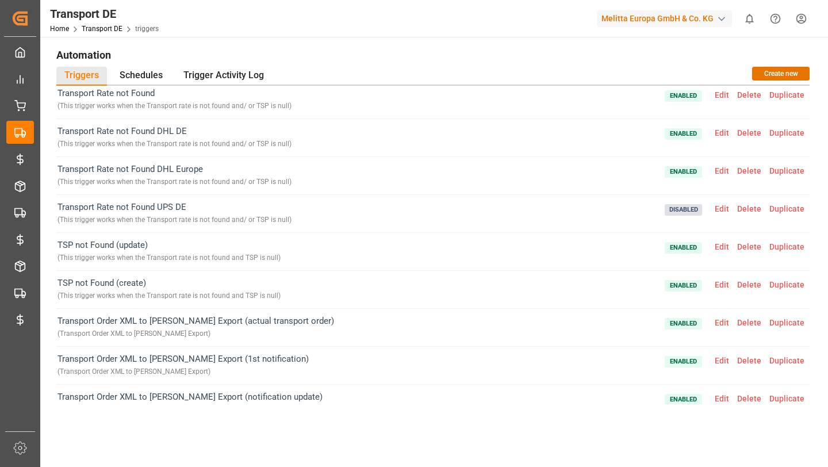
click at [723, 249] on span "Edit" at bounding box center [722, 246] width 22 height 9
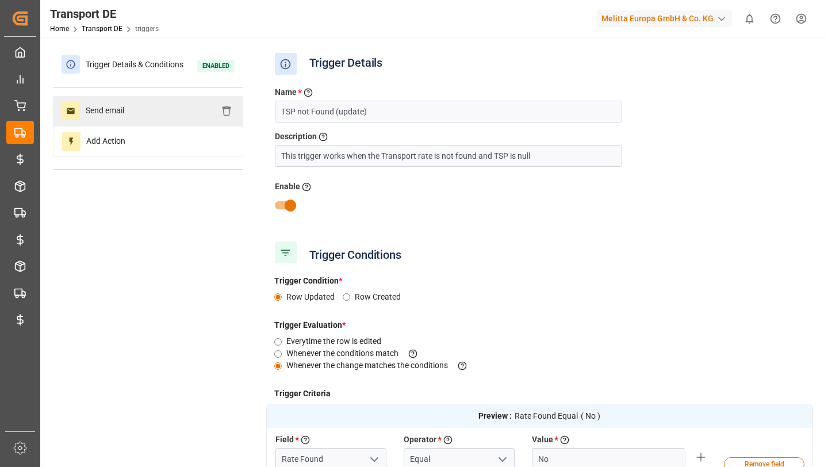
click at [135, 118] on div "Send email" at bounding box center [148, 111] width 190 height 30
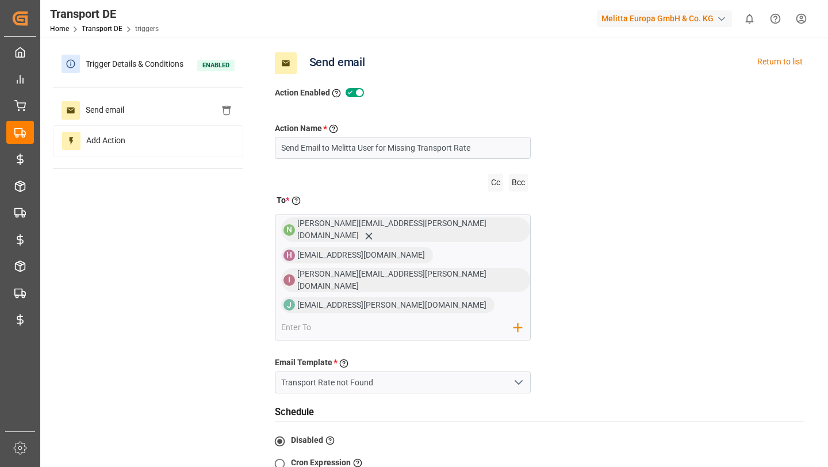
scroll to position [0, 0]
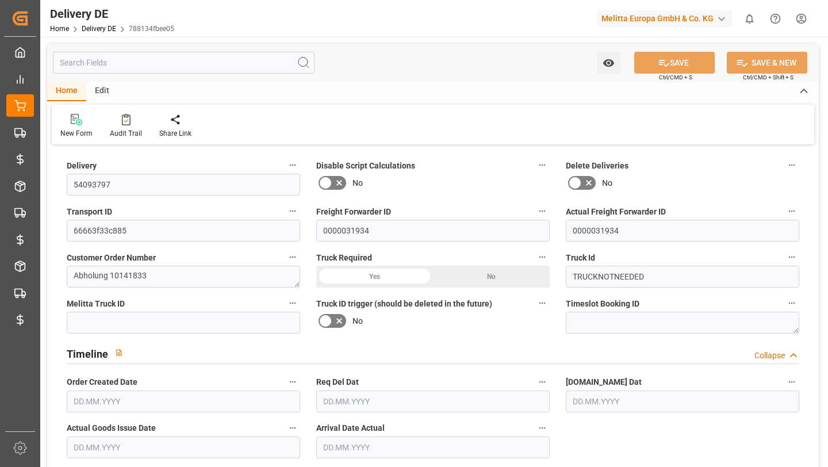
type input "0"
type input "1"
type input "14"
type input "703.041"
type input "0"
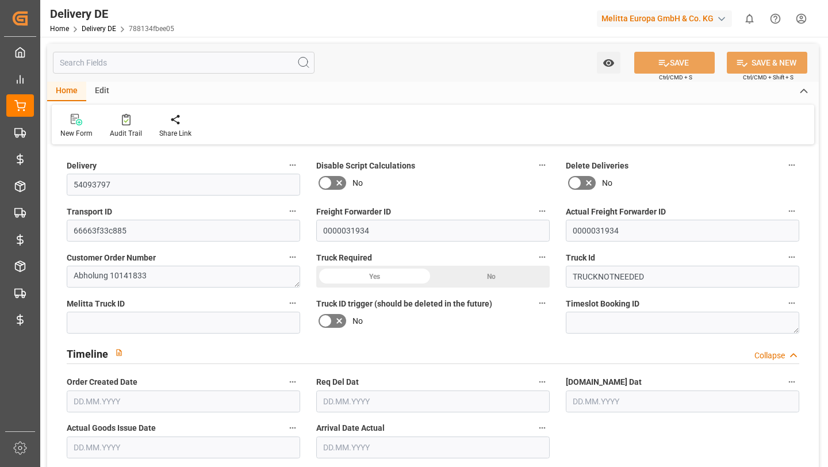
type input "0"
type input "[DATE]"
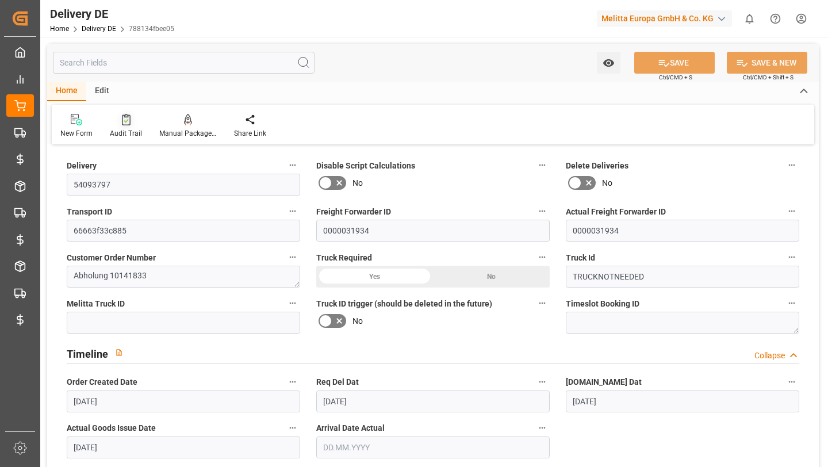
click at [123, 125] on icon at bounding box center [126, 120] width 9 height 12
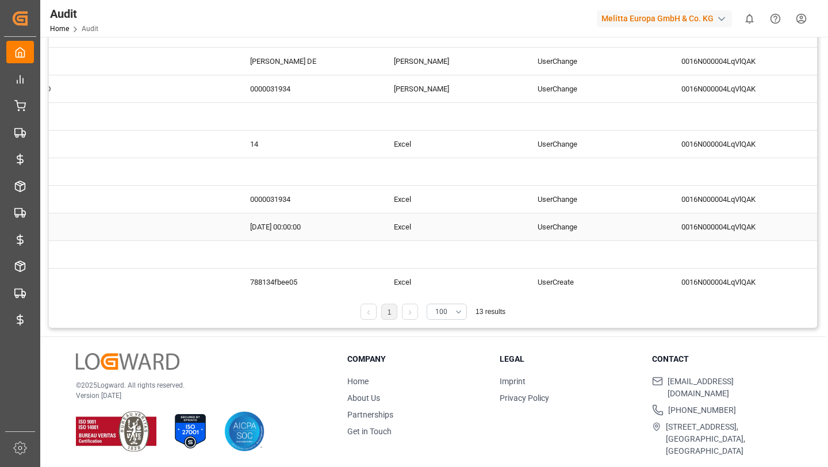
scroll to position [0, 342]
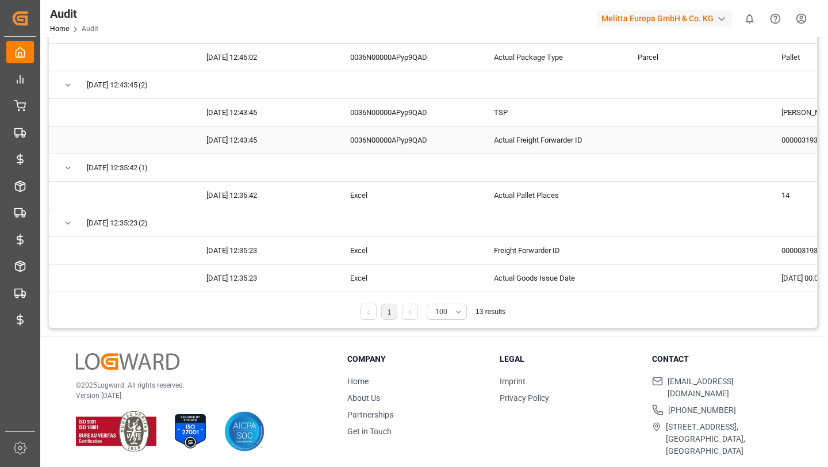
click at [265, 140] on div "[DATE] 12:43:45" at bounding box center [265, 140] width 144 height 27
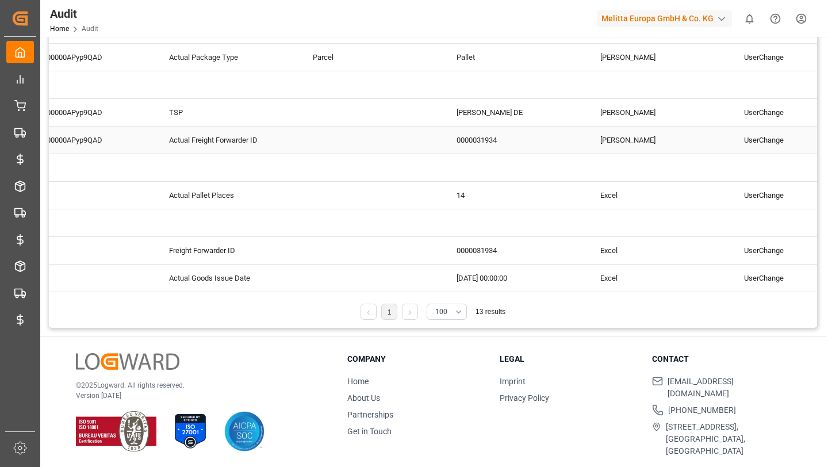
scroll to position [0, 353]
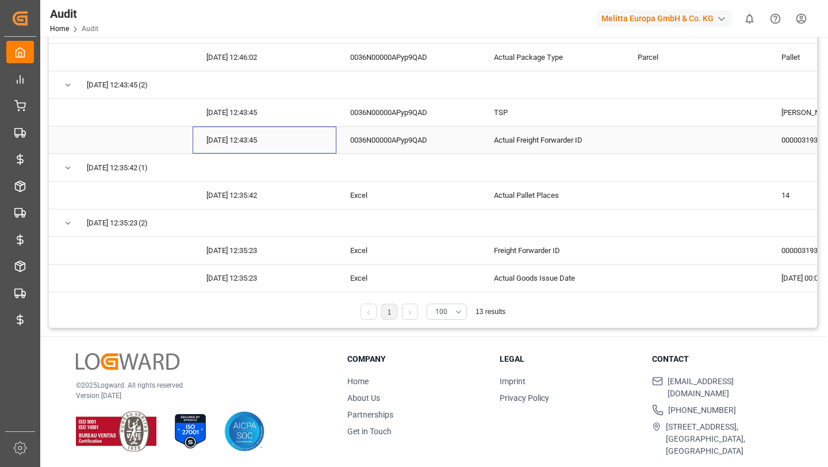
click at [254, 148] on div "[DATE] 12:43:45" at bounding box center [265, 140] width 144 height 27
click at [262, 129] on div "[DATE] 12:43:45" at bounding box center [265, 140] width 144 height 27
click at [265, 118] on div "[DATE] 12:43:45" at bounding box center [265, 112] width 144 height 27
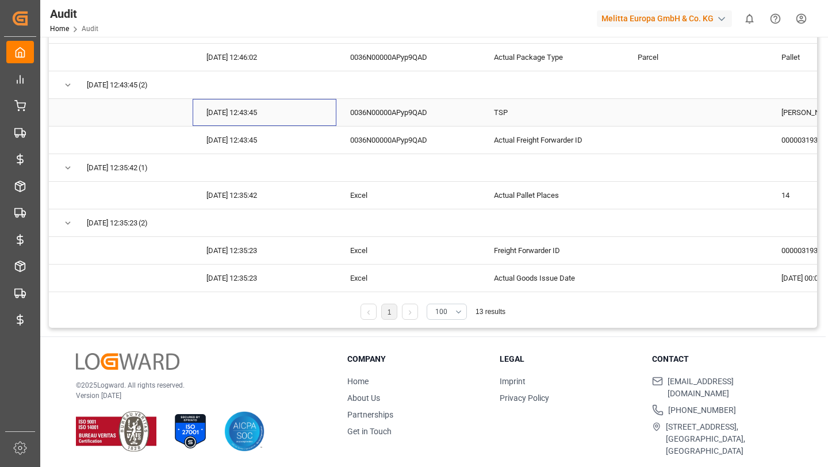
click at [265, 118] on div "[DATE] 12:43:45" at bounding box center [265, 112] width 144 height 27
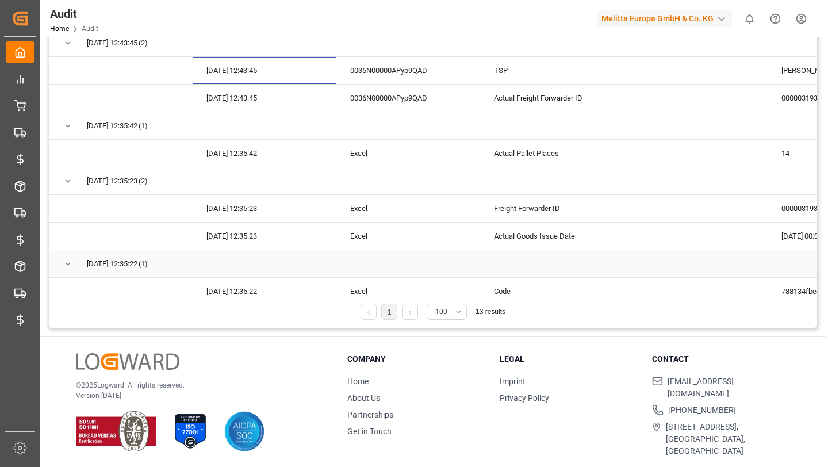
scroll to position [179, 0]
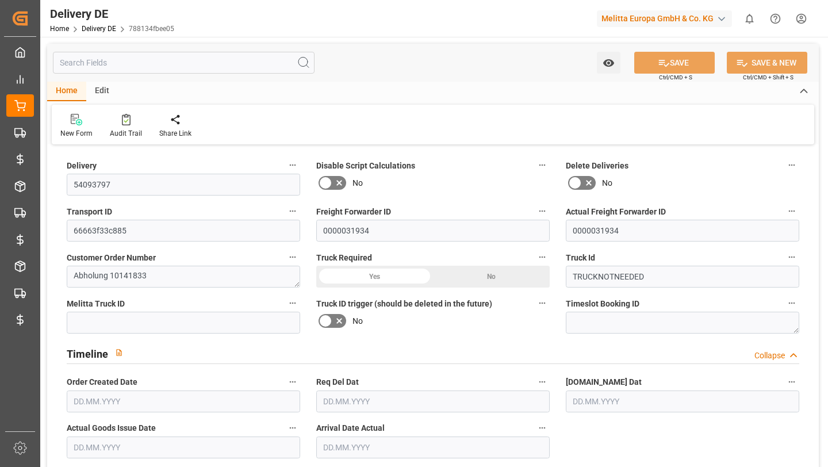
type input "0"
type input "1"
type input "14"
type input "703.041"
type input "0"
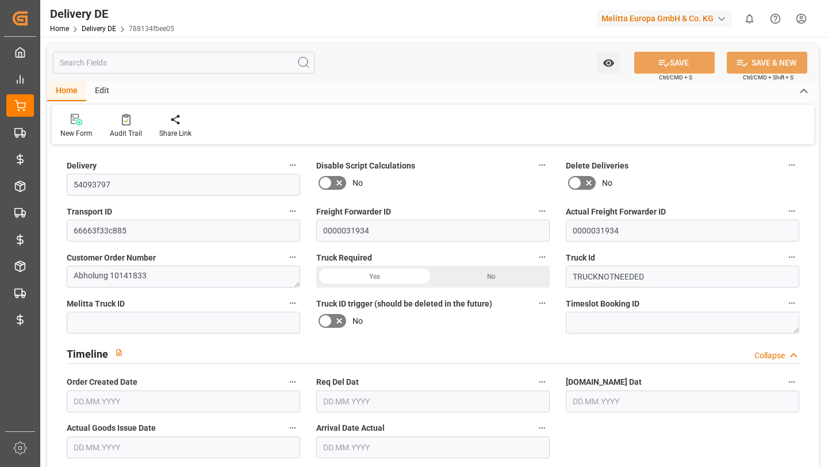
type input "0"
type input "19.08.2025"
type input "07.08.2025"
type input "19.08.2025"
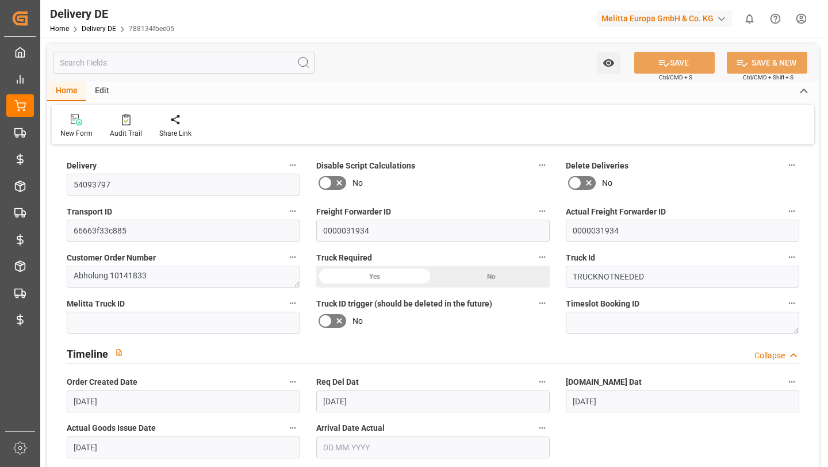
click at [182, 58] on input "text" at bounding box center [184, 63] width 262 height 22
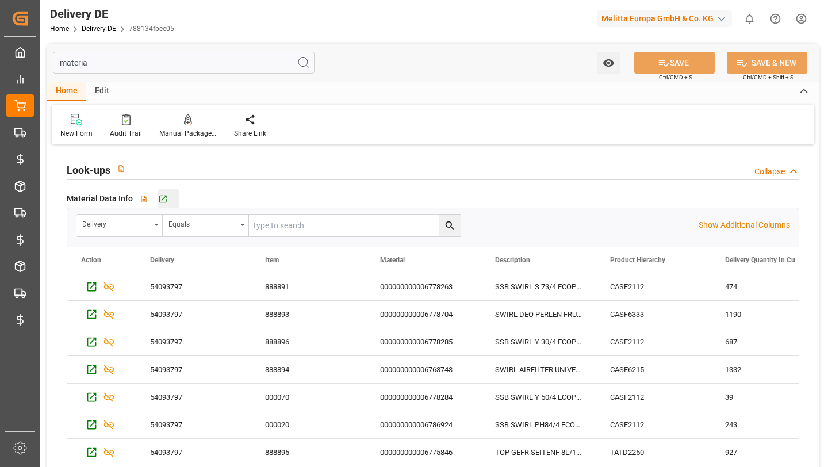
type input "materia"
click at [168, 200] on div "Go to Material Position DE Grid" at bounding box center [168, 199] width 21 height 10
click at [119, 31] on icon at bounding box center [122, 29] width 7 height 7
click at [103, 28] on link "Delivery DE" at bounding box center [99, 29] width 35 height 8
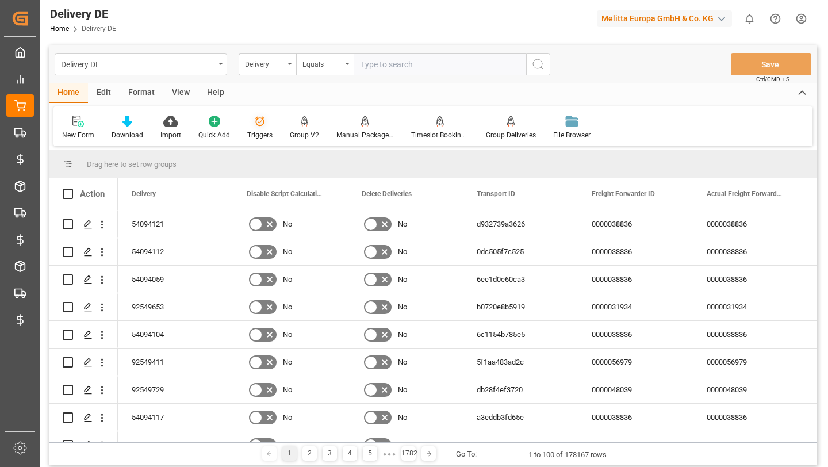
click at [259, 117] on icon at bounding box center [260, 122] width 12 height 12
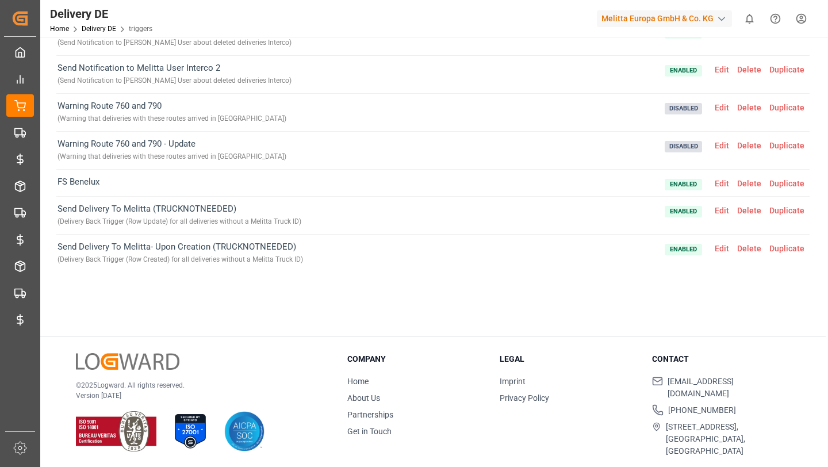
scroll to position [715, 0]
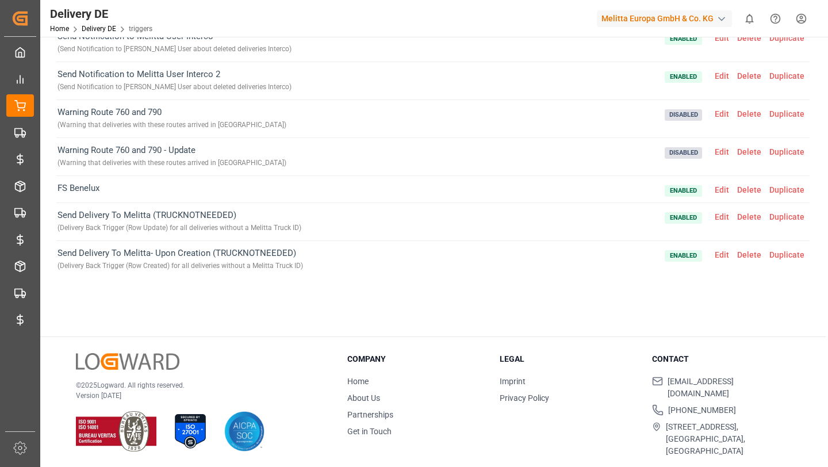
click at [716, 214] on span "Edit" at bounding box center [722, 216] width 22 height 9
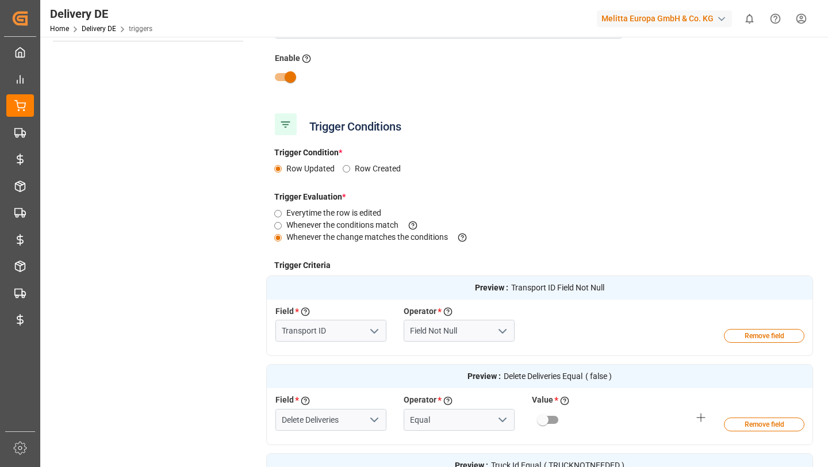
scroll to position [0, 0]
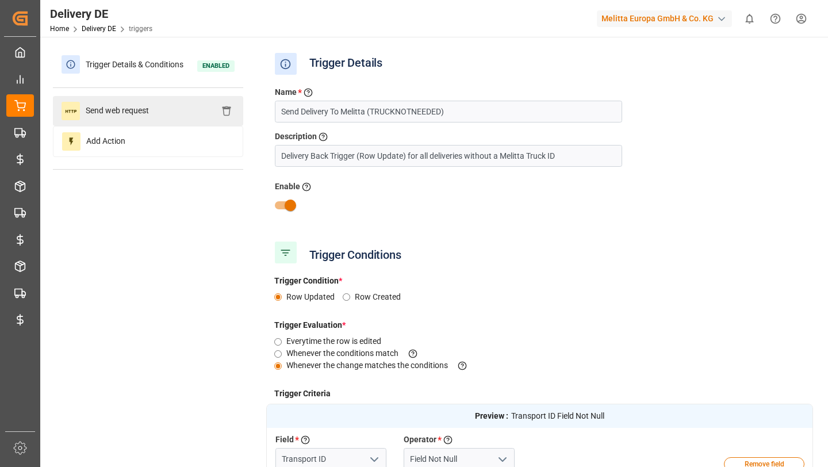
click at [151, 110] on span "Send web request" at bounding box center [117, 111] width 75 height 18
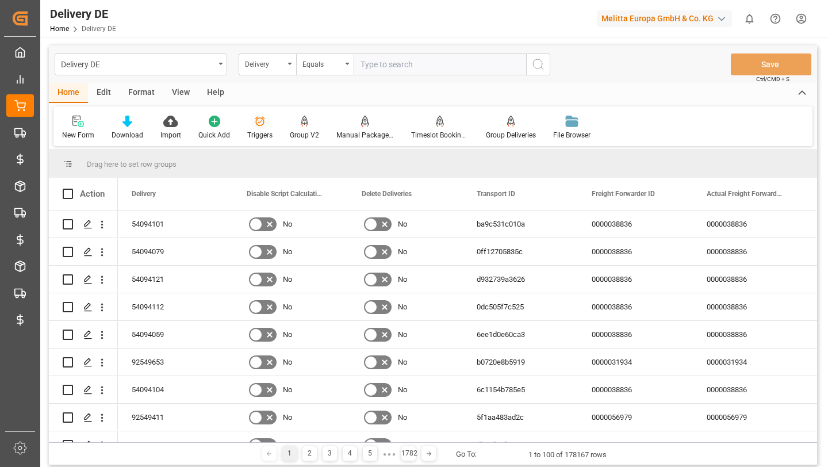
click at [256, 126] on icon at bounding box center [260, 122] width 12 height 12
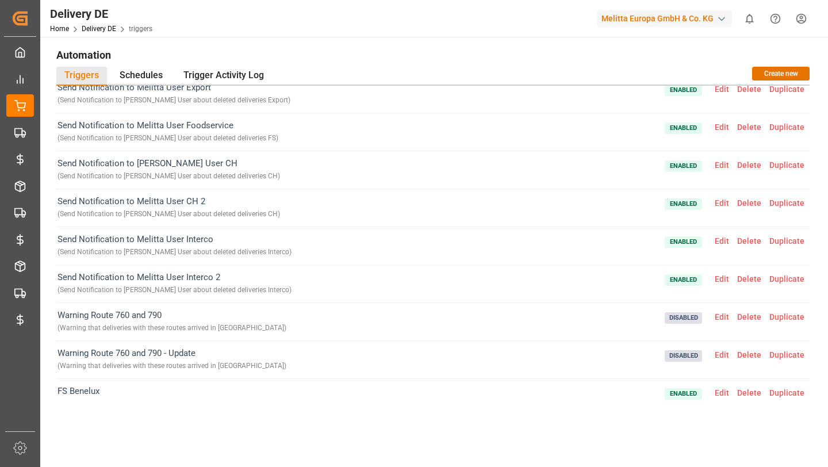
scroll to position [721, 0]
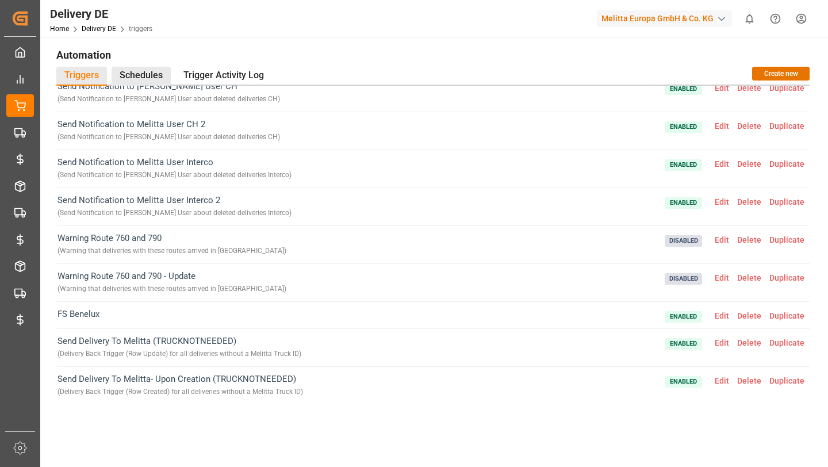
click at [140, 81] on div "Schedules" at bounding box center [141, 76] width 59 height 19
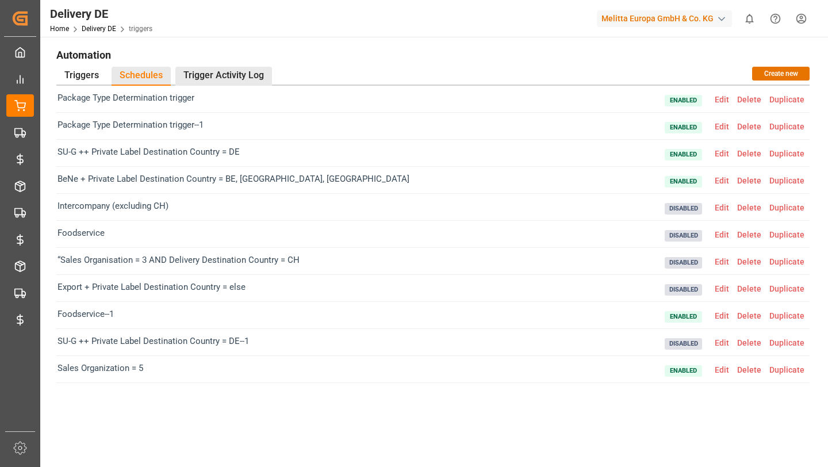
click at [214, 74] on div "Trigger Activity Log" at bounding box center [223, 76] width 97 height 19
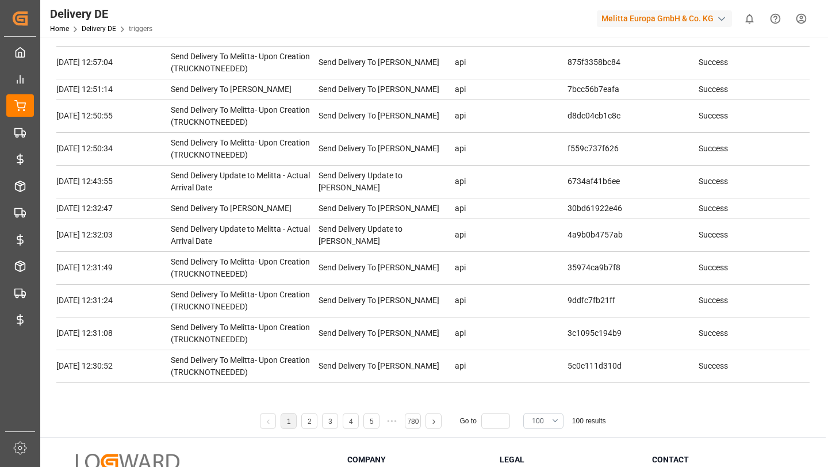
scroll to position [161, 0]
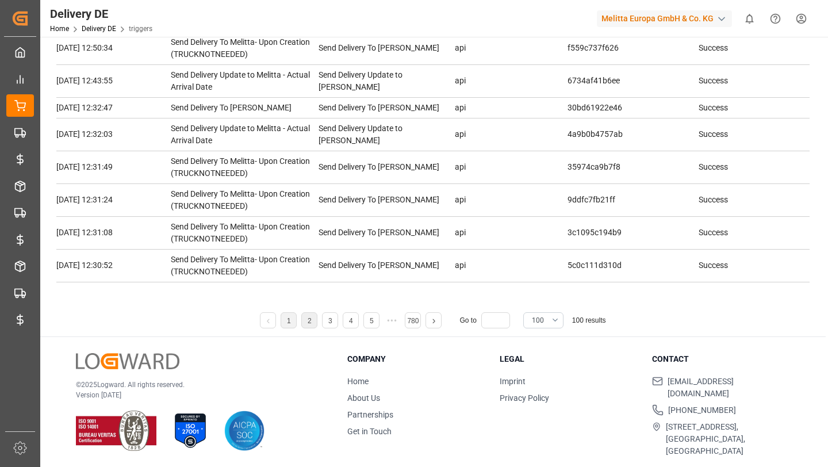
click at [313, 317] on li "2" at bounding box center [309, 320] width 16 height 16
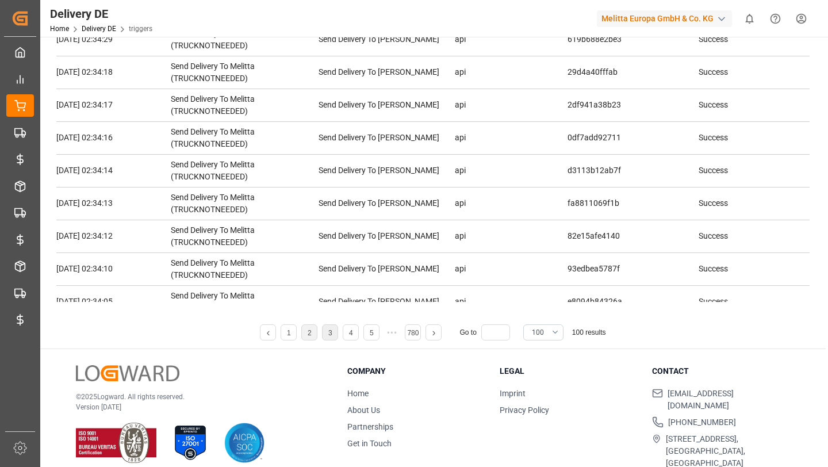
click at [330, 329] on link "3" at bounding box center [330, 333] width 4 height 8
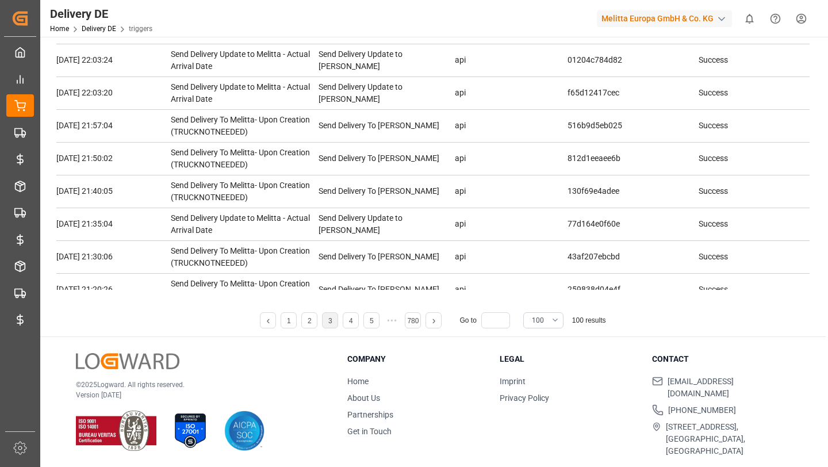
scroll to position [2923, 0]
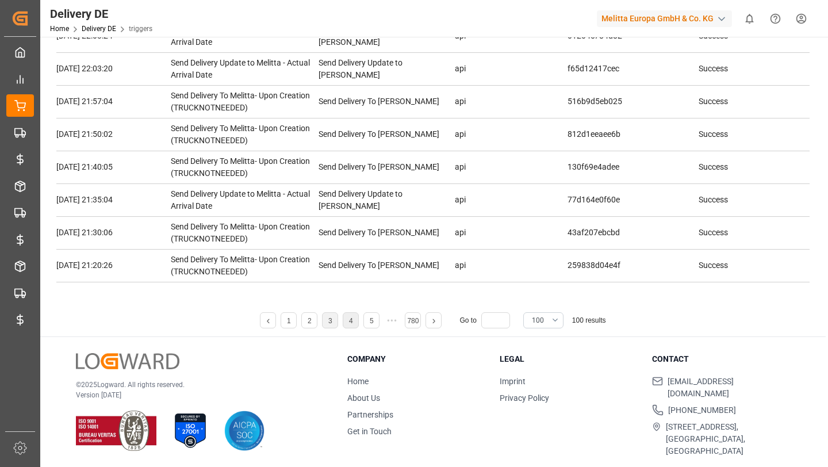
click at [350, 320] on link "4" at bounding box center [351, 321] width 4 height 8
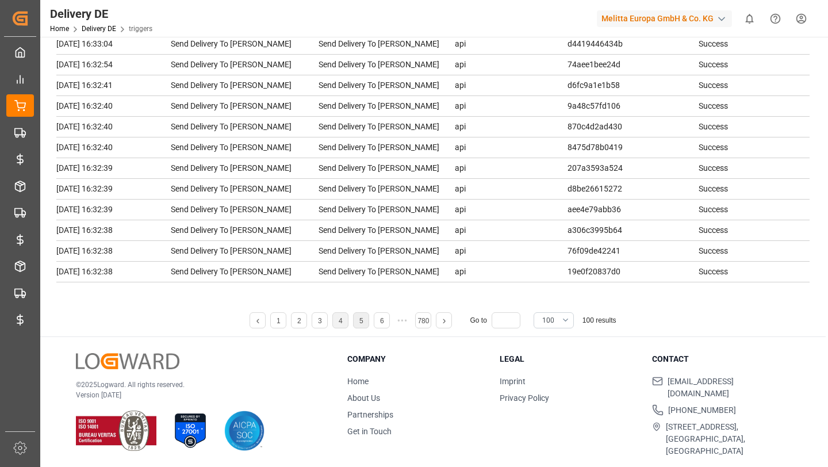
click at [359, 321] on link "5" at bounding box center [361, 321] width 4 height 8
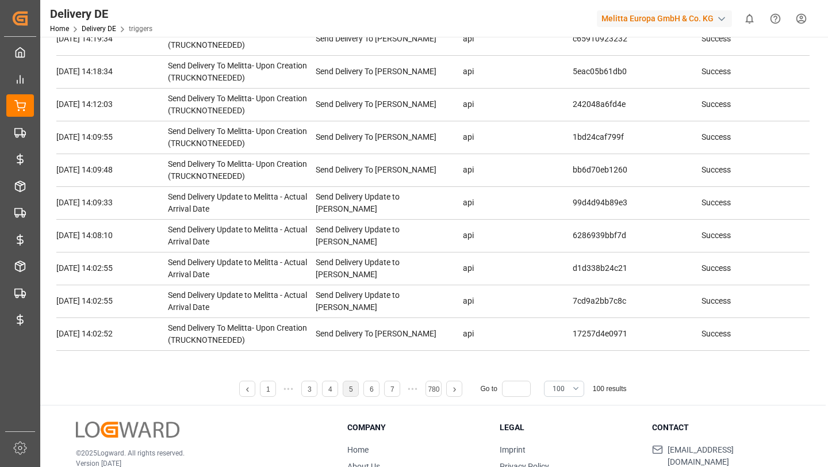
scroll to position [161, 0]
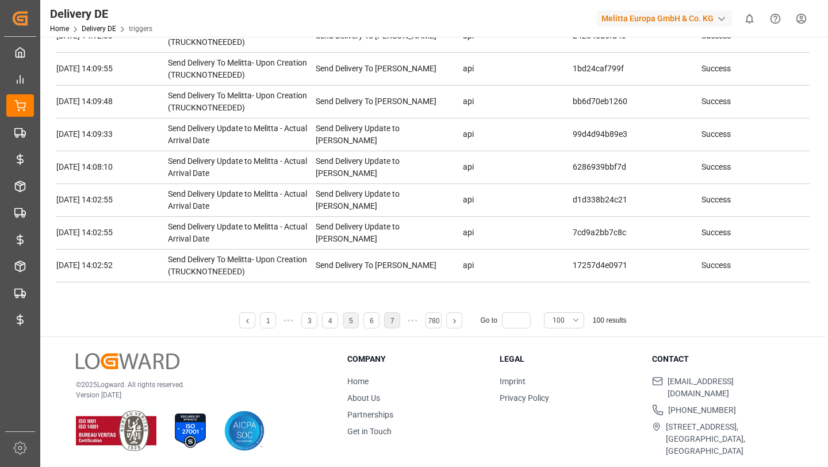
click at [385, 320] on li "7" at bounding box center [392, 320] width 16 height 16
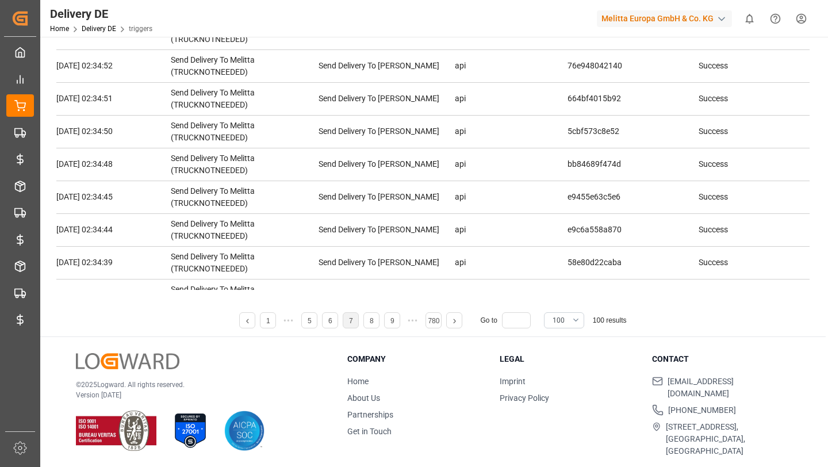
scroll to position [0, 0]
click at [332, 323] on link "6" at bounding box center [330, 321] width 4 height 8
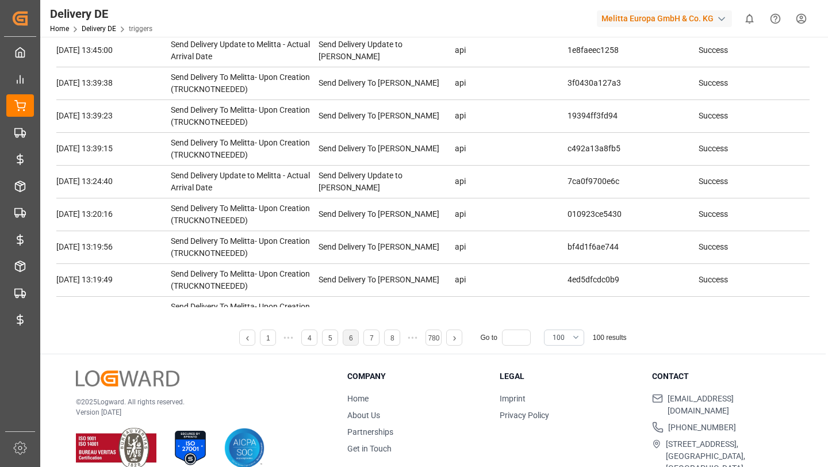
scroll to position [161, 0]
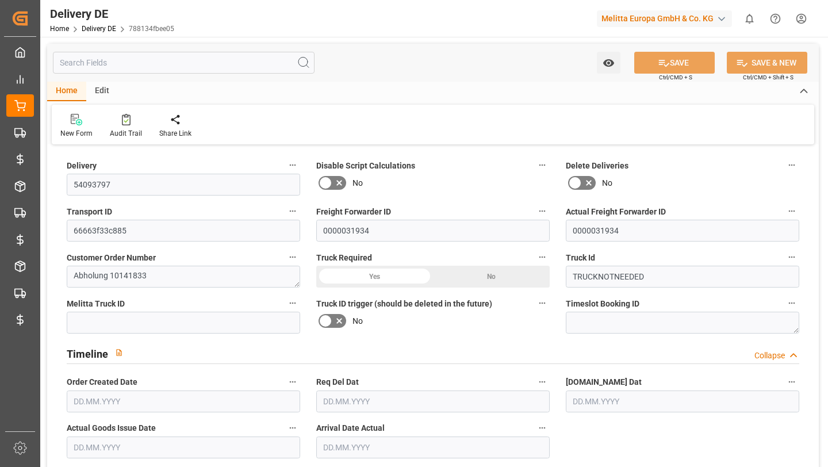
type input "19.08.2025"
type input "07.08.2025"
type input "19.08.2025"
click at [186, 64] on input "text" at bounding box center [184, 63] width 262 height 22
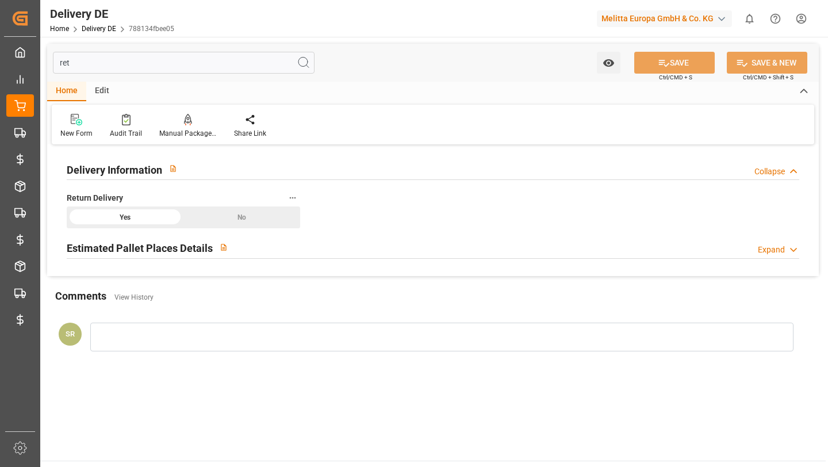
type input "re"
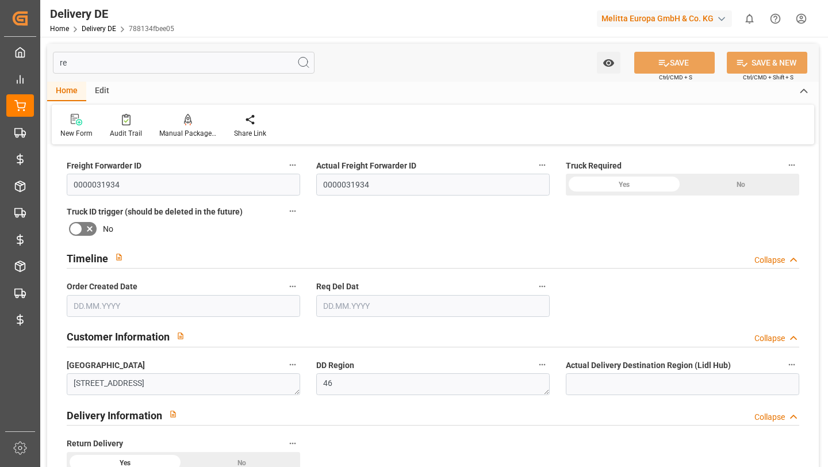
type input "19.08.2025"
type input "07.08.2025"
type input "r"
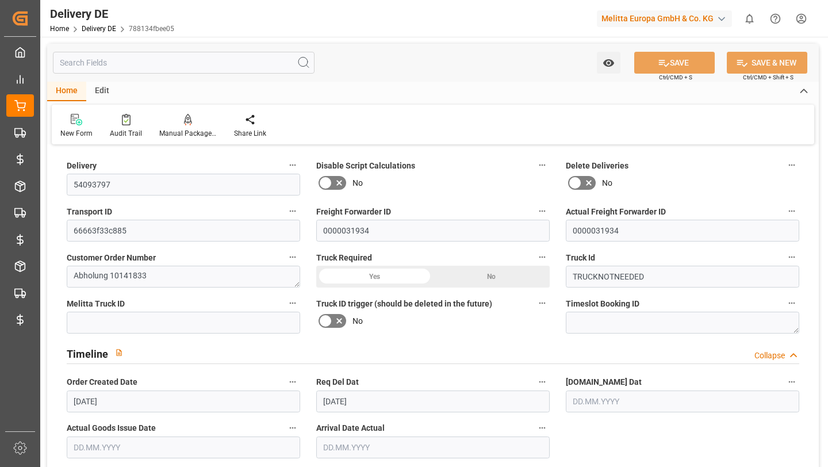
type input "07.08.2025"
type input "19.08.2025"
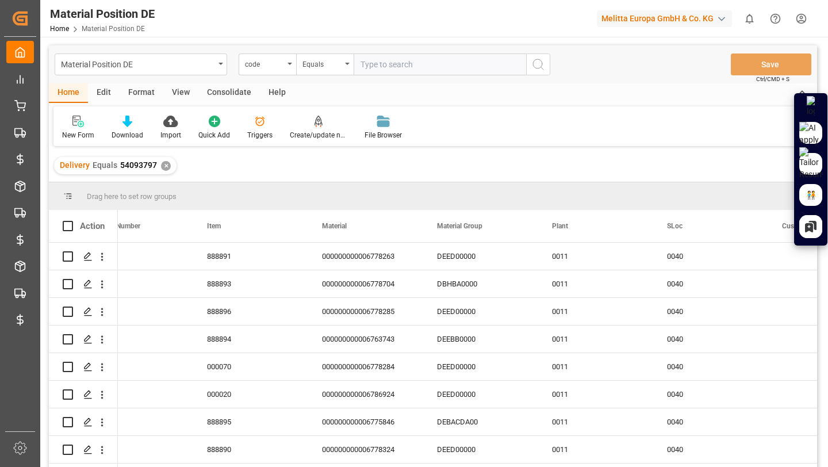
click at [343, 197] on div "Drag here to set row groups" at bounding box center [433, 196] width 768 height 28
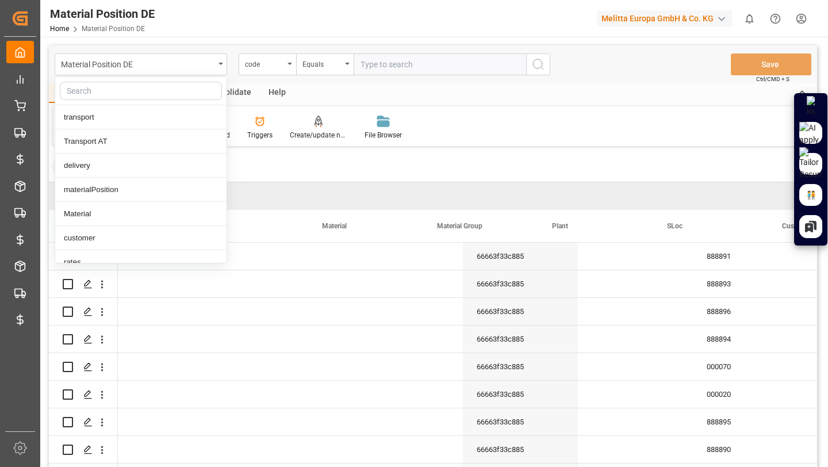
scroll to position [0, 500]
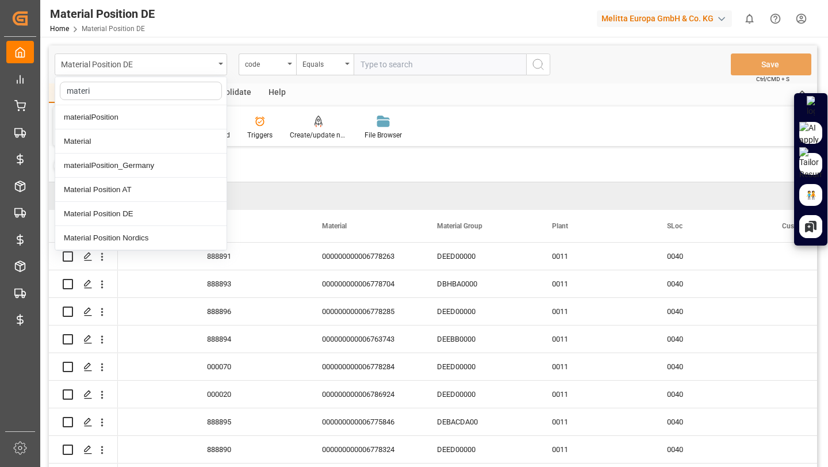
type input "materia"
click at [156, 152] on div "Material" at bounding box center [140, 141] width 171 height 24
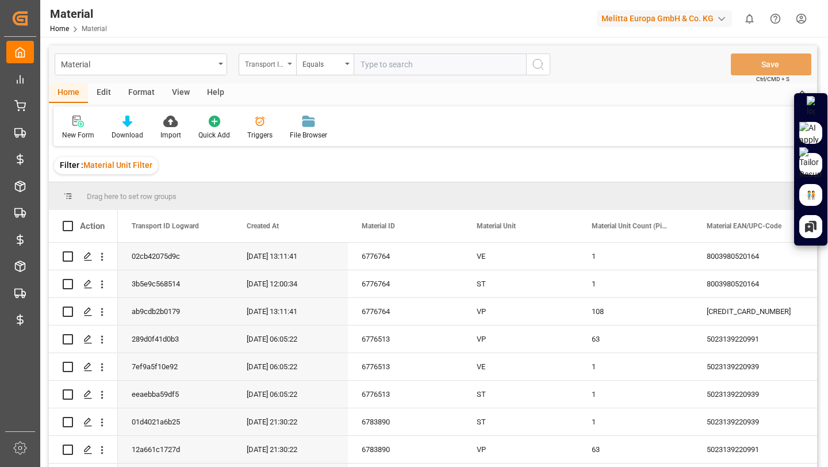
click at [291, 68] on div "Transport ID Logward" at bounding box center [268, 64] width 58 height 22
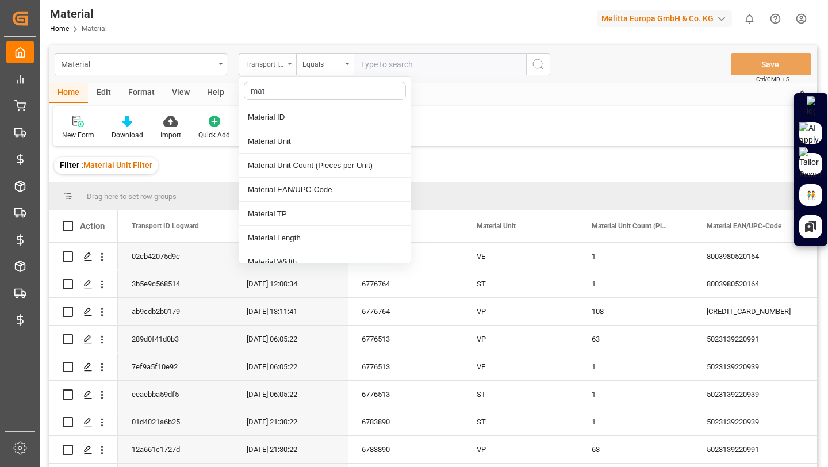
type input "mate"
click at [281, 111] on div "Material ID" at bounding box center [324, 117] width 171 height 24
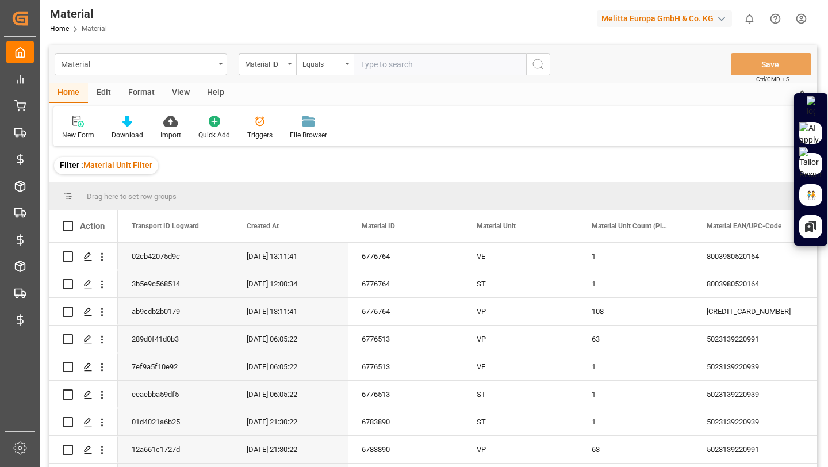
click at [442, 70] on input "number" at bounding box center [440, 64] width 173 height 22
paste input "6786461"
type input "6786461"
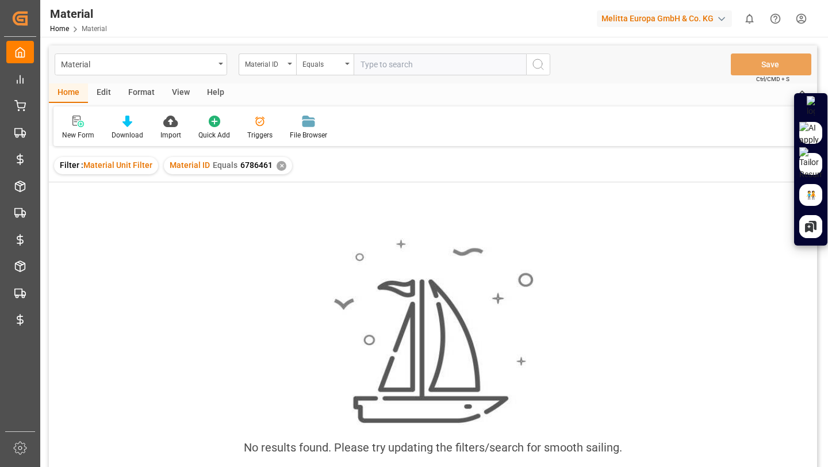
click at [288, 166] on div "Material ID Equals 6786461 ✕" at bounding box center [228, 165] width 128 height 17
click at [278, 165] on div "✕" at bounding box center [282, 166] width 10 height 10
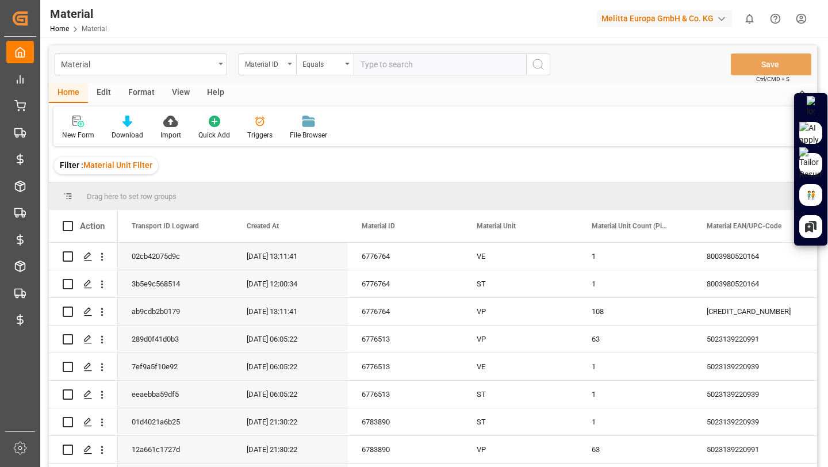
click at [189, 67] on div "Material" at bounding box center [138, 63] width 154 height 14
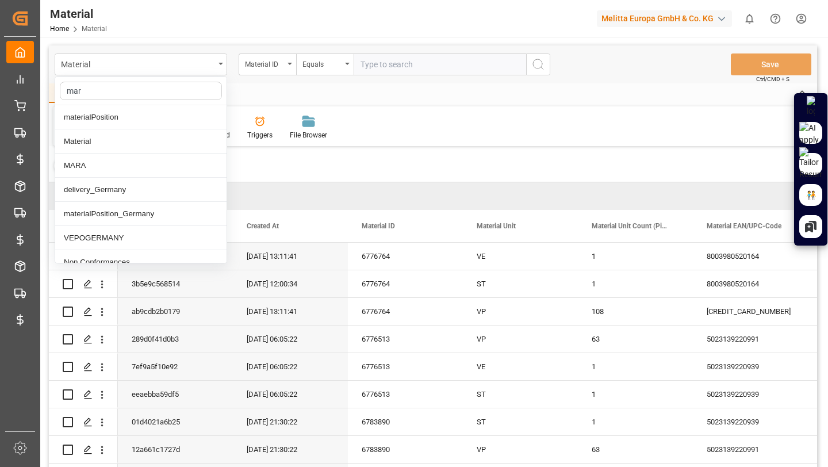
type input "mara"
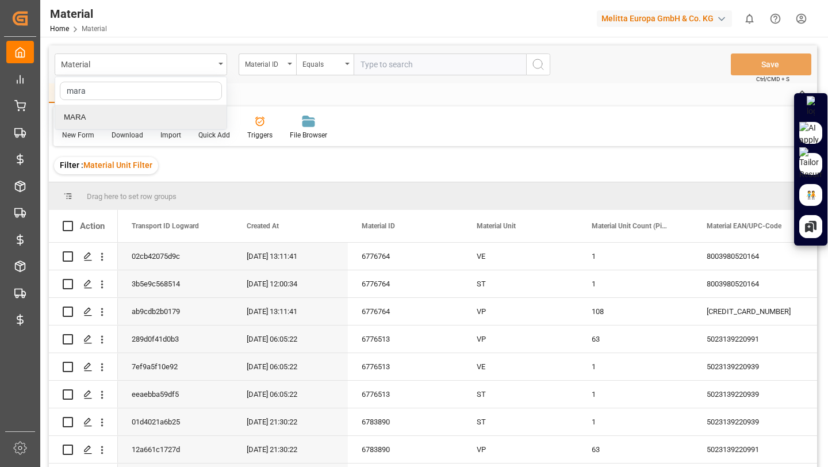
click at [173, 107] on div "MARA" at bounding box center [140, 117] width 171 height 24
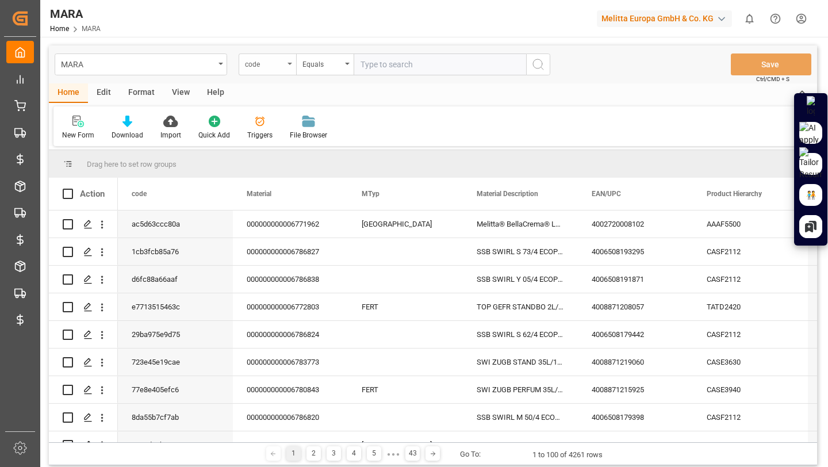
click at [290, 68] on div "code" at bounding box center [268, 64] width 58 height 22
type input "materi"
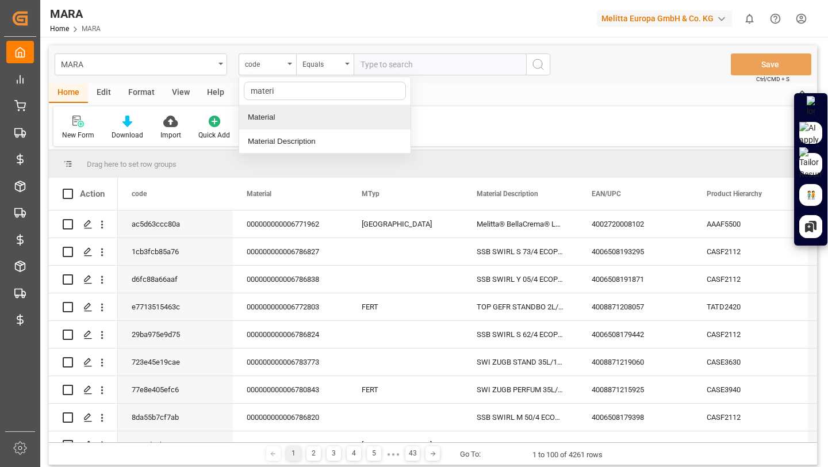
click at [287, 110] on div "Material" at bounding box center [324, 117] width 171 height 24
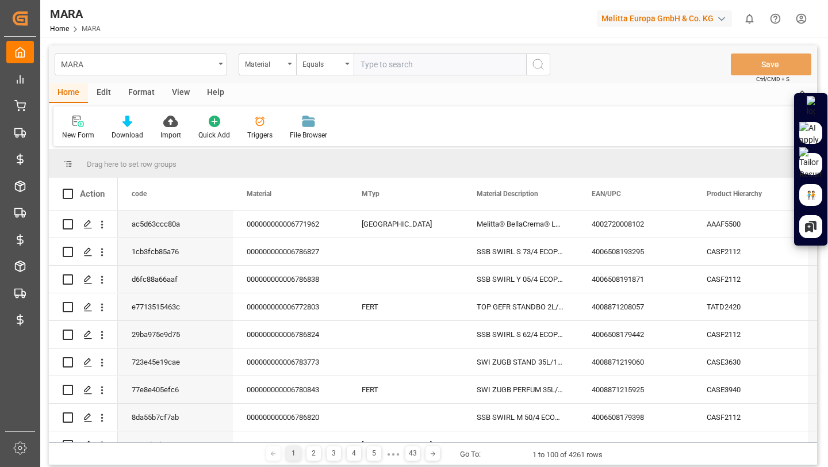
click at [415, 66] on input "text" at bounding box center [440, 64] width 173 height 22
paste input "6786461"
type input "6786461"
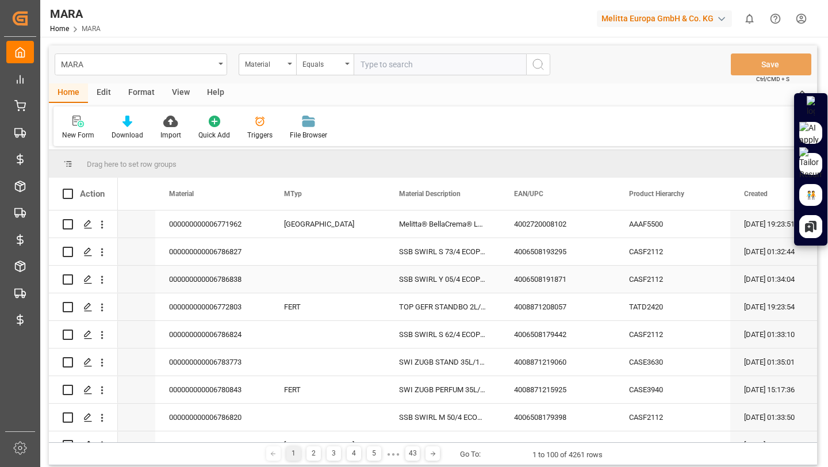
scroll to position [0, 106]
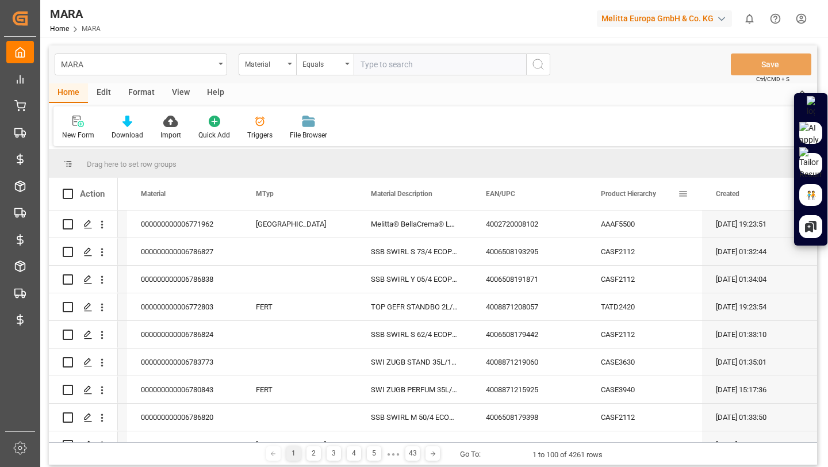
click at [703, 200] on div "Created" at bounding box center [759, 194] width 115 height 32
click at [718, 197] on span "Created" at bounding box center [728, 194] width 24 height 8
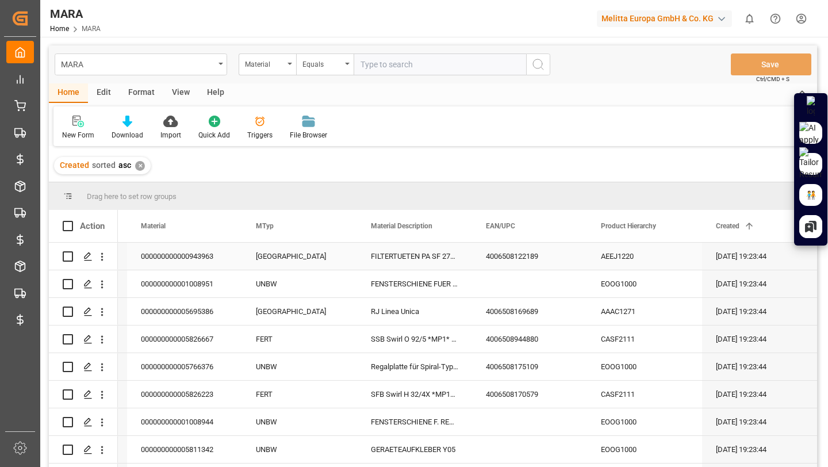
click at [737, 231] on div "Created 1" at bounding box center [754, 226] width 77 height 32
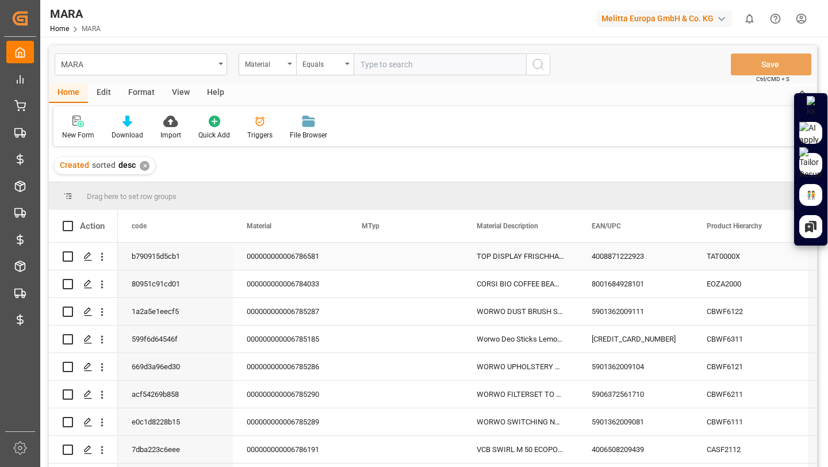
click at [277, 261] on div "000000000006786581" at bounding box center [290, 256] width 115 height 27
click at [277, 261] on input "000000000006786581" at bounding box center [290, 263] width 97 height 22
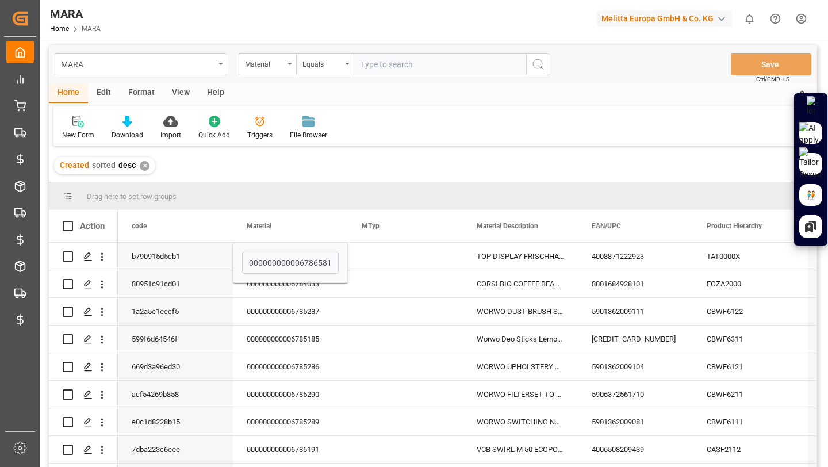
click at [405, 71] on input "text" at bounding box center [440, 64] width 173 height 22
paste input "000000000006786581"
drag, startPoint x: 444, startPoint y: 63, endPoint x: 413, endPoint y: 65, distance: 31.1
click at [413, 65] on input "000000000006786581" at bounding box center [440, 64] width 173 height 22
paste input "678646"
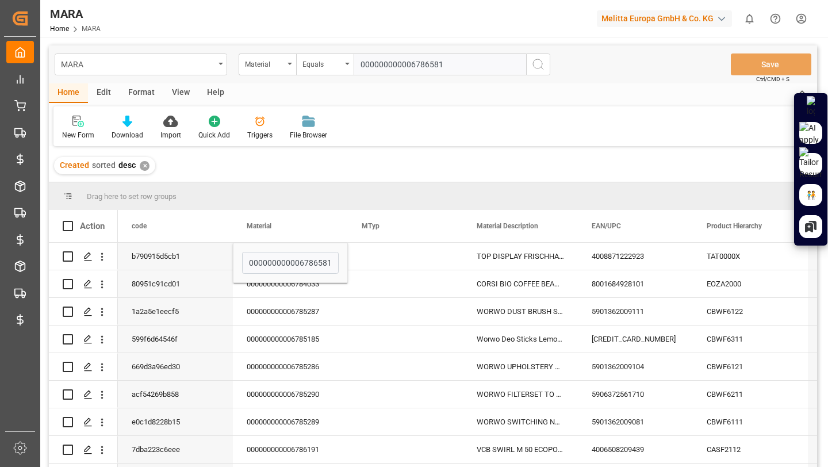
type input "00000000000 6786461"
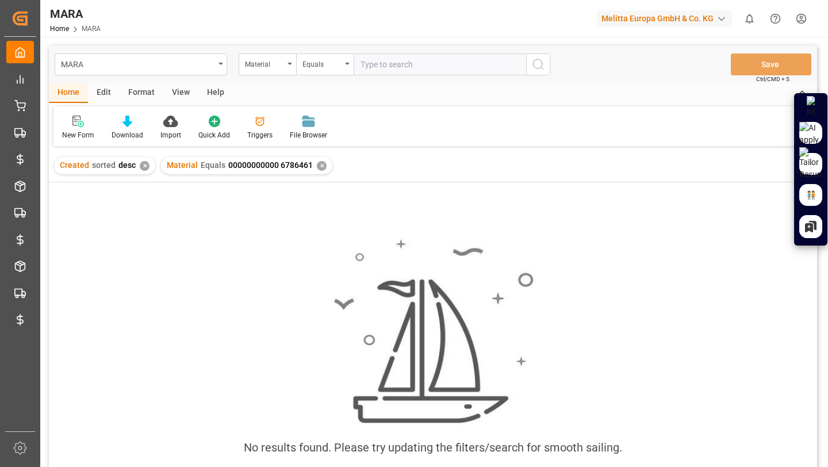
click at [407, 102] on div "Home Edit Format View Help" at bounding box center [433, 93] width 768 height 20
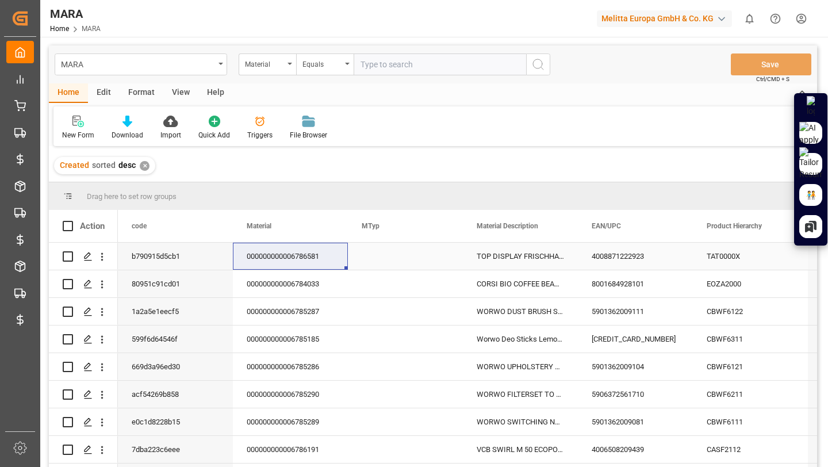
click at [286, 255] on div "000000000006786581" at bounding box center [290, 256] width 115 height 27
click at [286, 255] on input "000000000006786581" at bounding box center [290, 263] width 97 height 22
click at [392, 60] on input "text" at bounding box center [440, 64] width 173 height 22
paste input "000000000006786581"
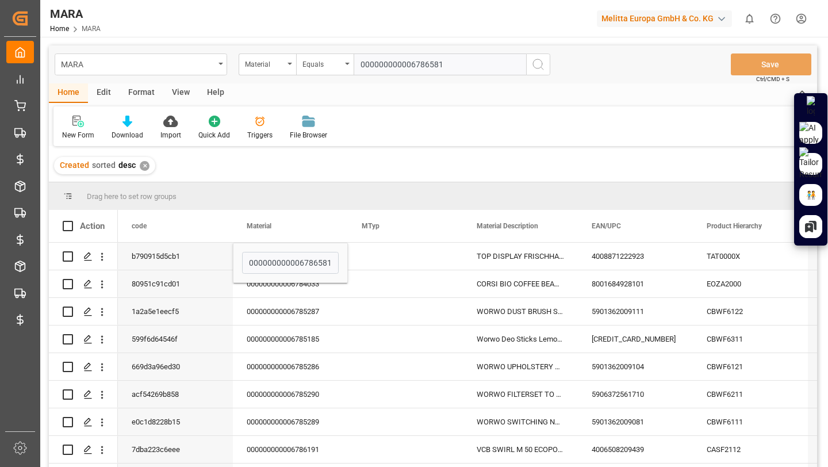
paste input "678646"
type input "000000000006786461"
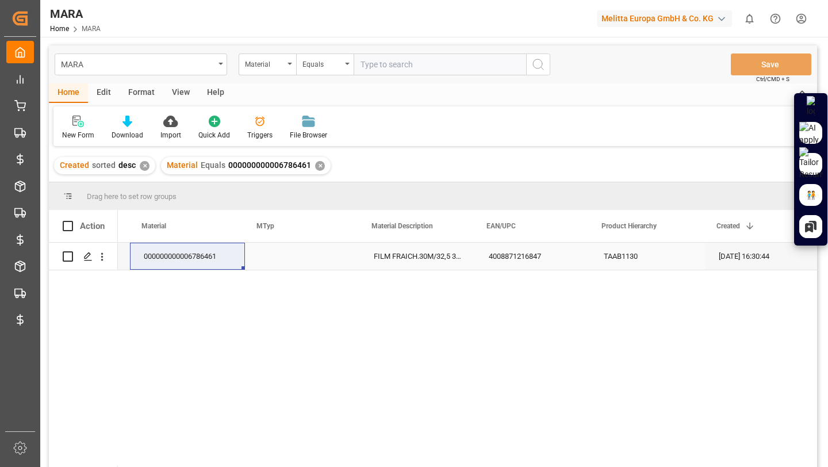
scroll to position [0, 106]
click at [725, 226] on span "Created" at bounding box center [728, 226] width 24 height 8
